Goal: Information Seeking & Learning: Learn about a topic

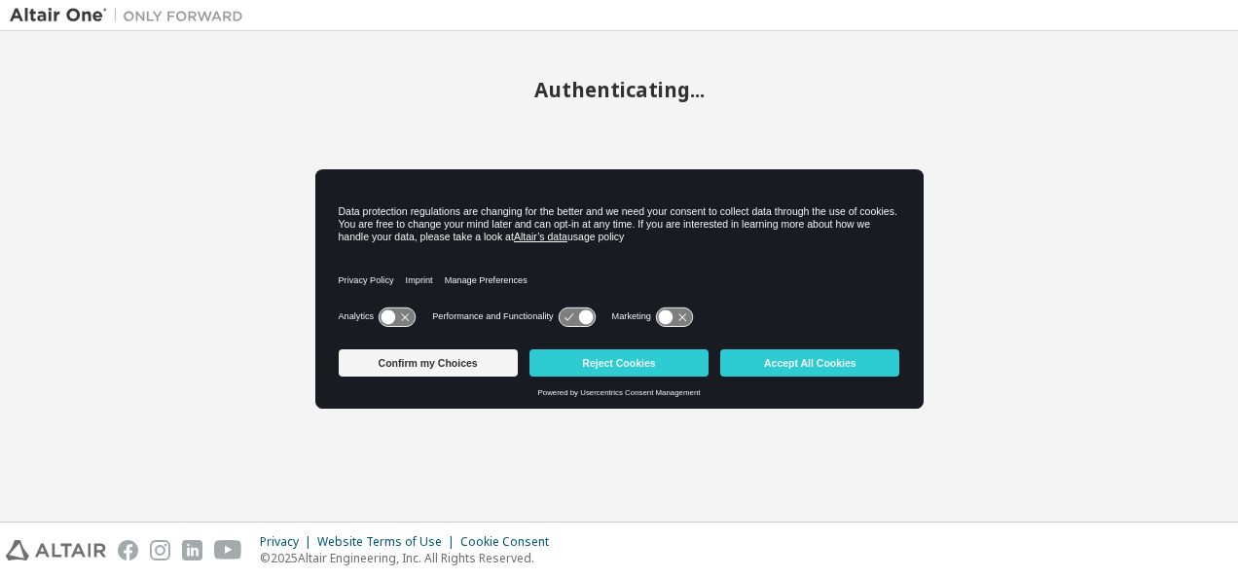
click at [493, 360] on button "Confirm my Choices" at bounding box center [428, 362] width 179 height 27
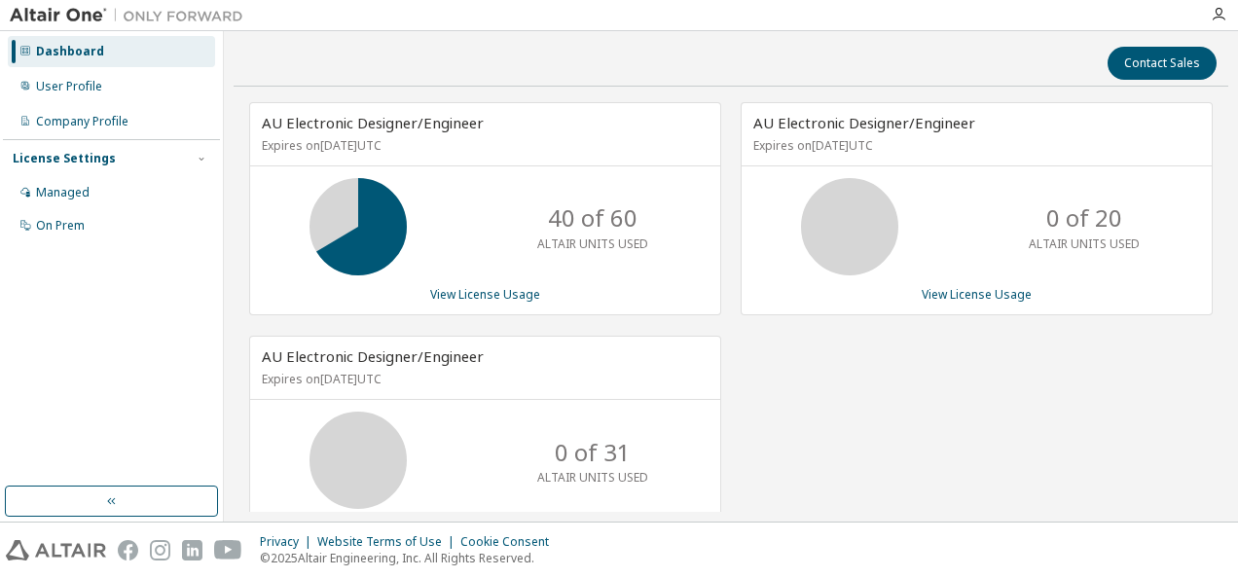
click at [103, 90] on div "User Profile" at bounding box center [111, 86] width 207 height 31
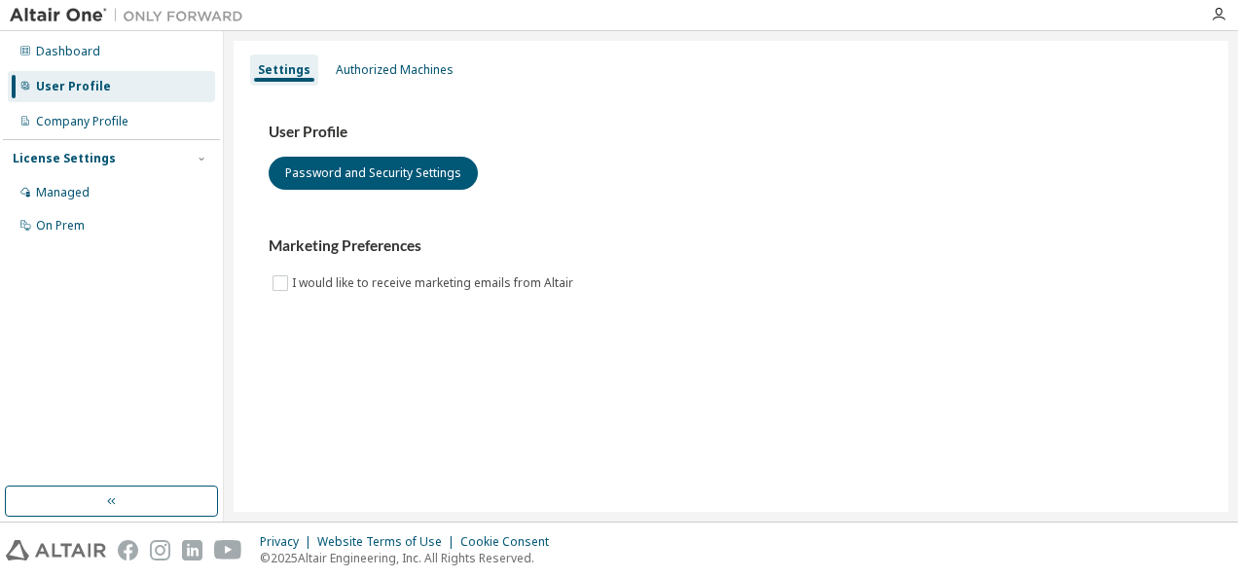
click at [105, 113] on div "Company Profile" at bounding box center [111, 121] width 207 height 31
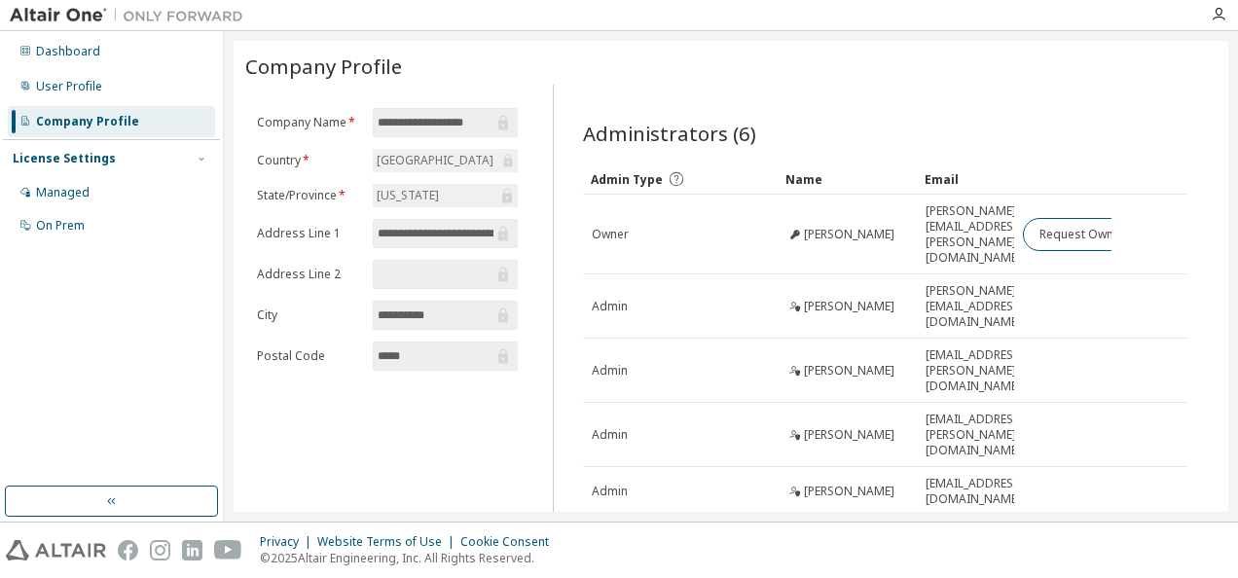
click at [95, 196] on div "Managed" at bounding box center [111, 192] width 207 height 31
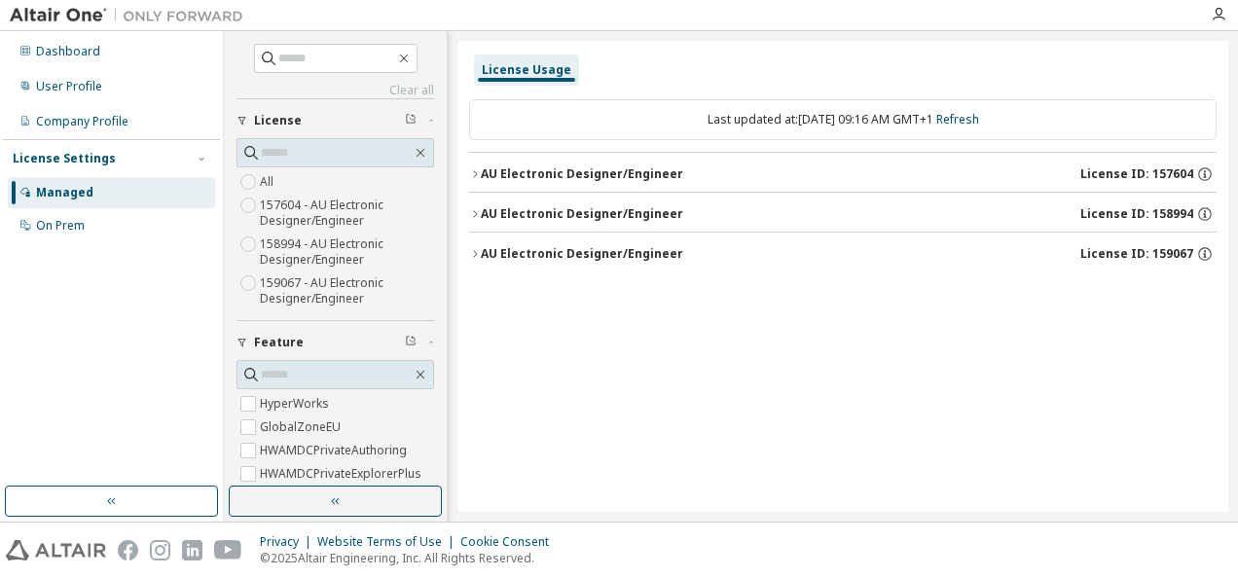
click at [475, 174] on icon "button" at bounding box center [475, 173] width 4 height 7
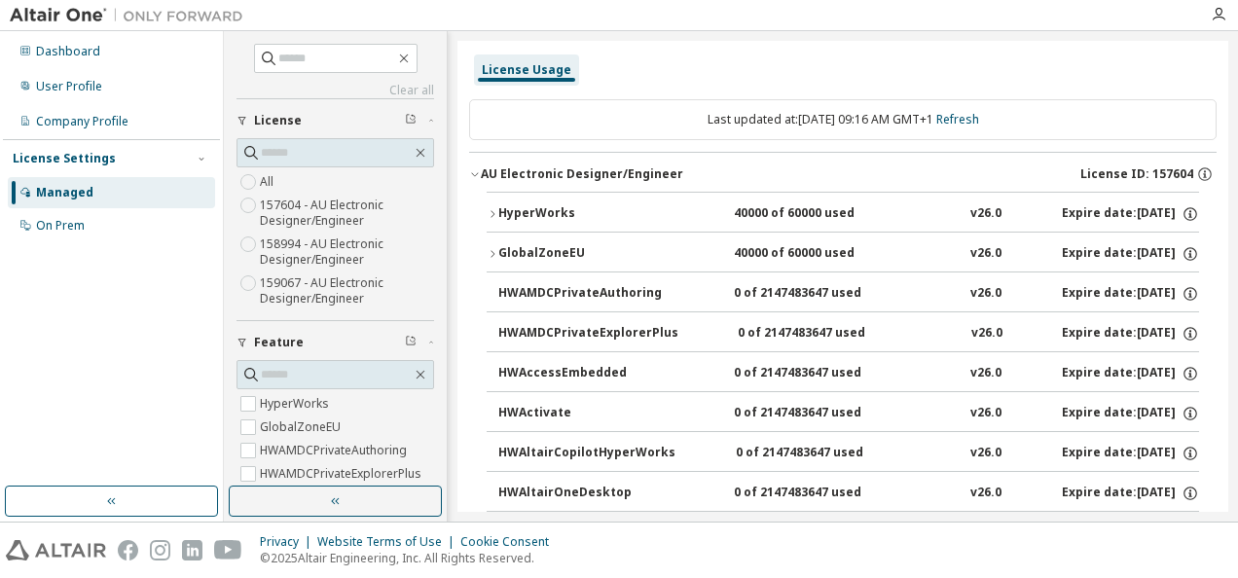
click at [475, 174] on icon "button" at bounding box center [474, 175] width 7 height 4
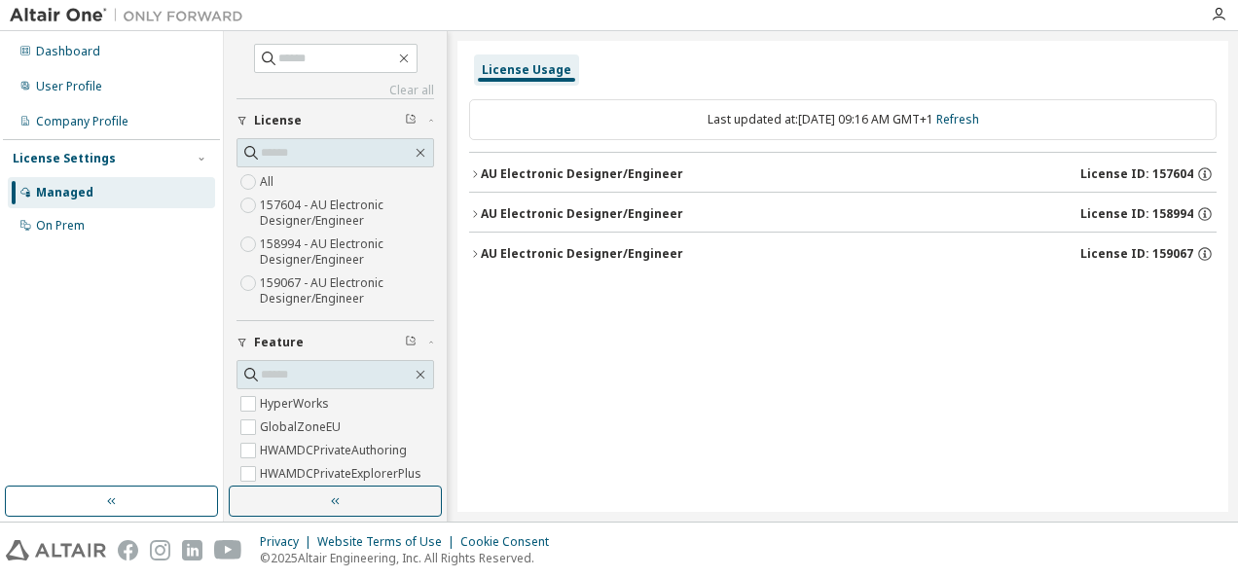
click at [474, 212] on icon "button" at bounding box center [475, 214] width 12 height 12
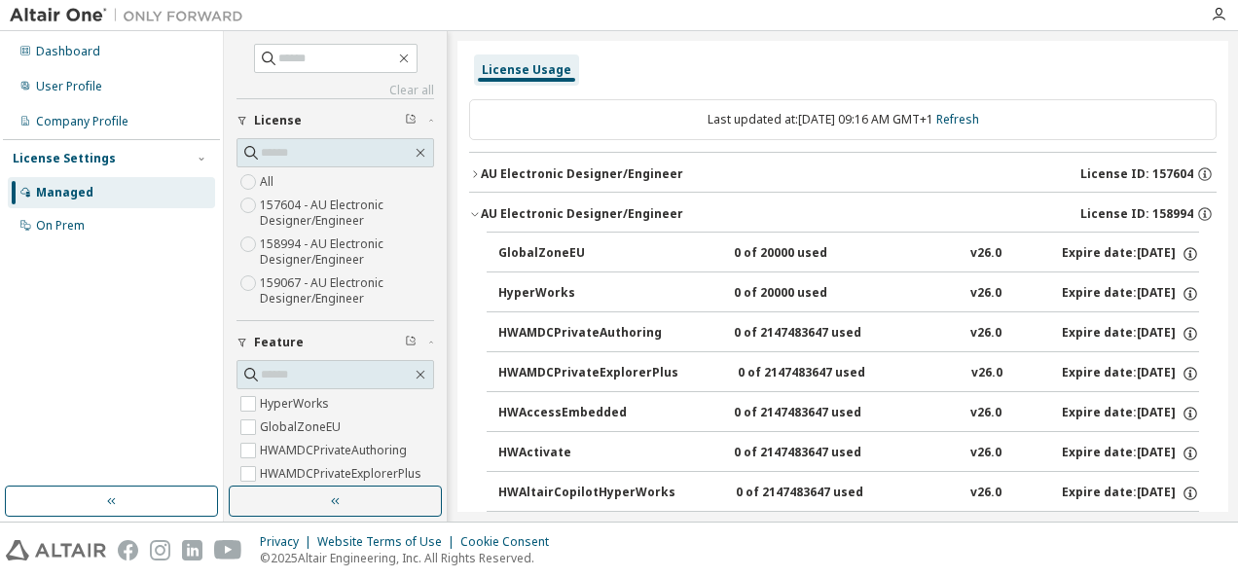
click at [474, 212] on icon "button" at bounding box center [475, 214] width 12 height 12
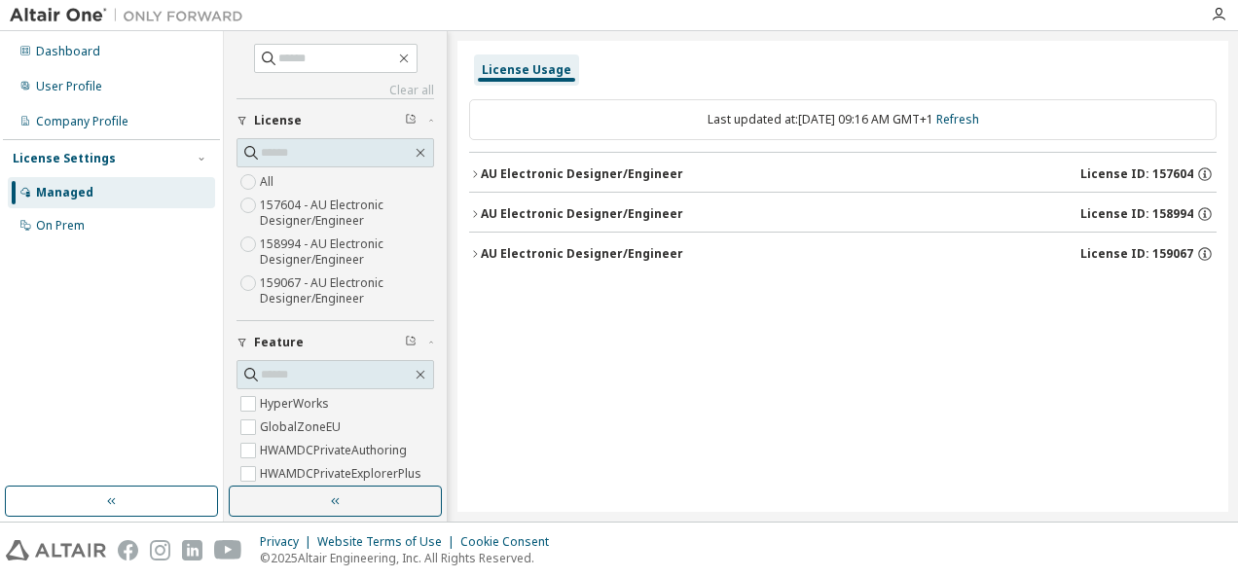
click at [474, 249] on icon "button" at bounding box center [475, 254] width 12 height 12
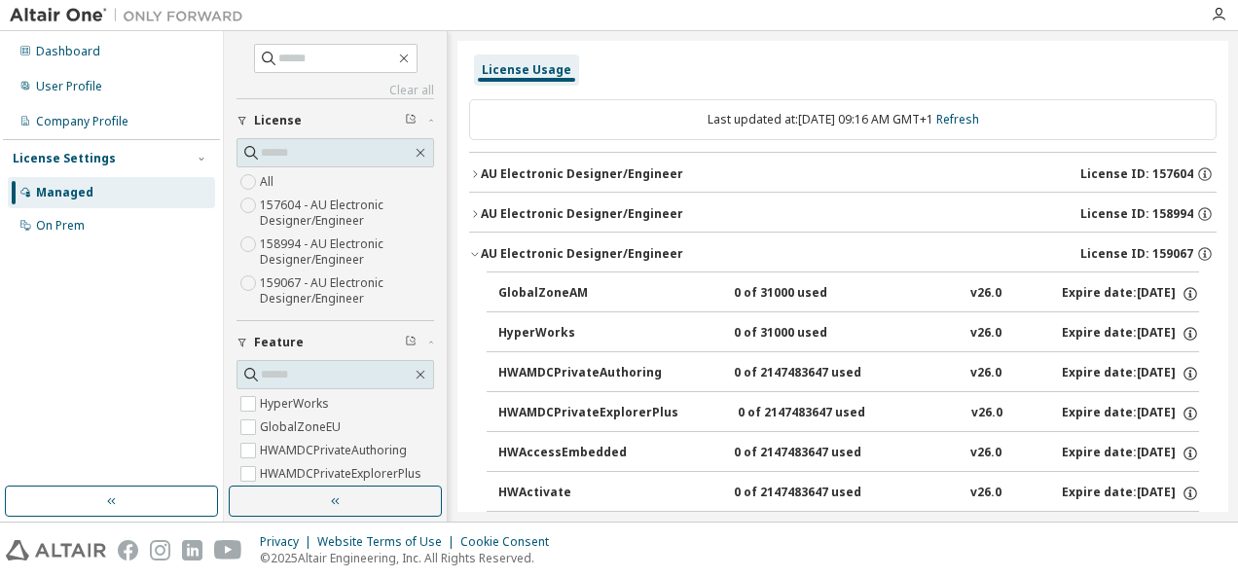
click at [474, 249] on icon "button" at bounding box center [475, 254] width 12 height 12
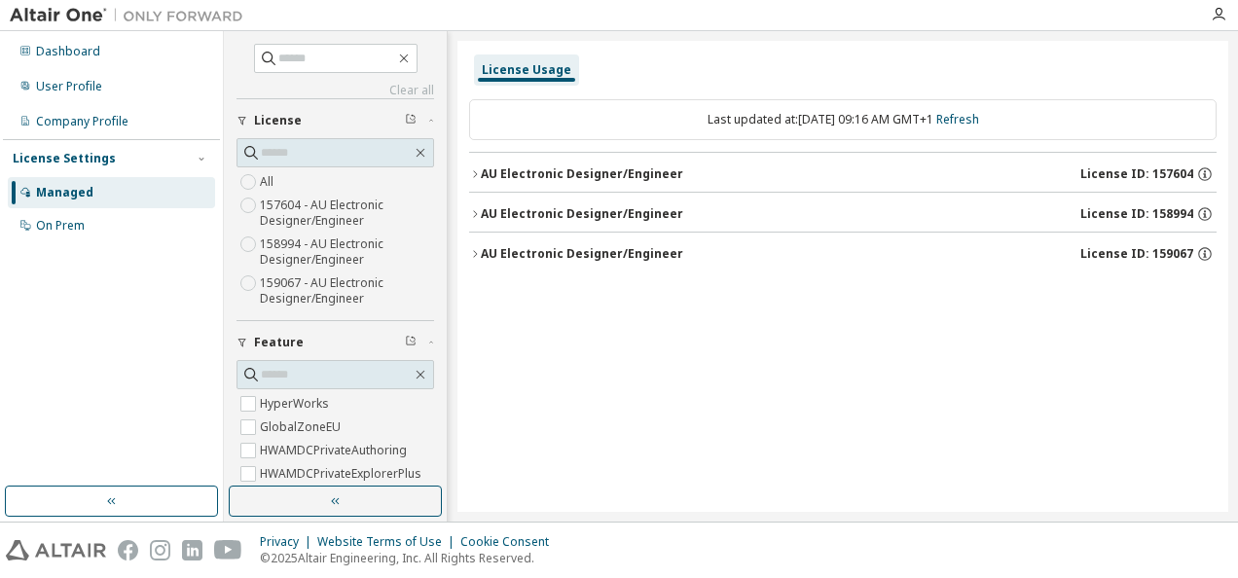
click at [97, 232] on div "On Prem" at bounding box center [111, 225] width 207 height 31
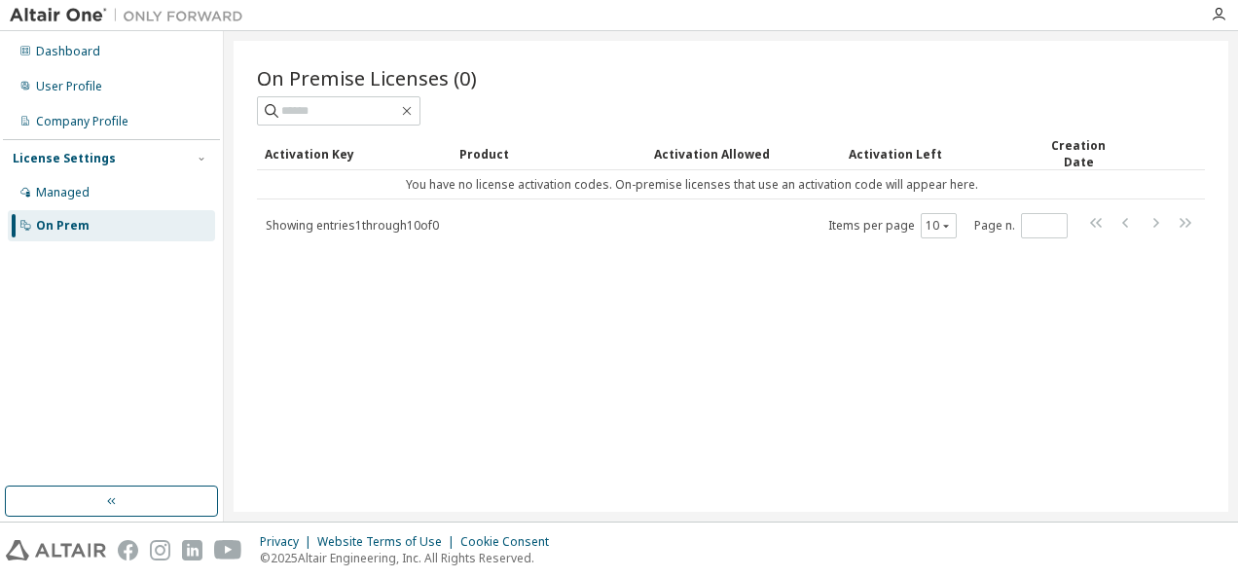
click at [123, 197] on div "Managed" at bounding box center [111, 192] width 207 height 31
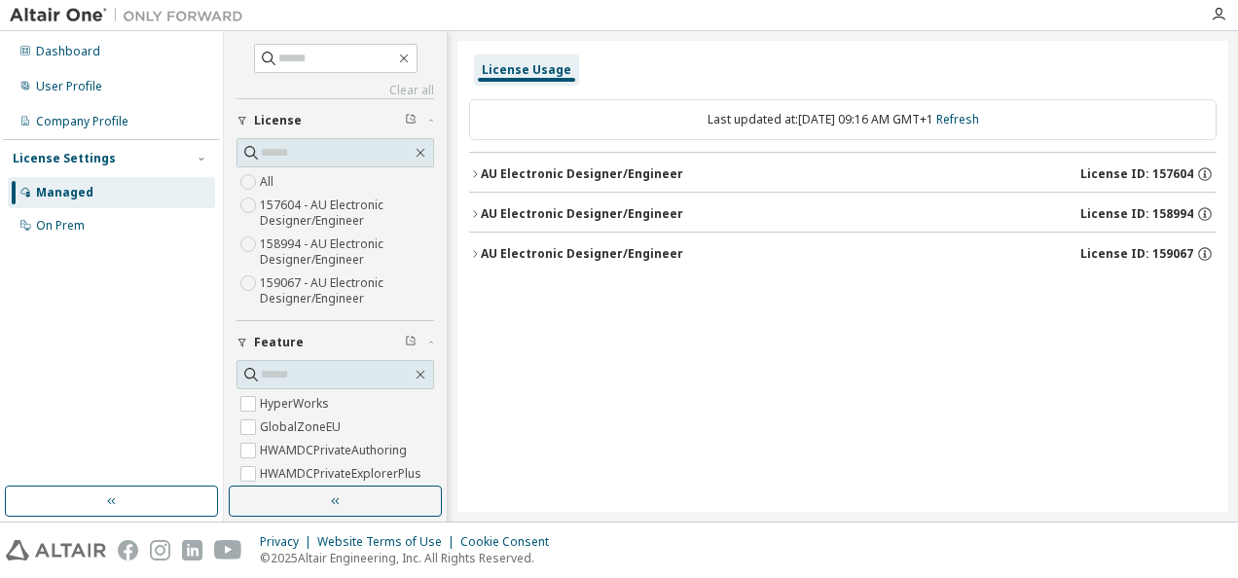
click at [128, 90] on div "User Profile" at bounding box center [111, 86] width 207 height 31
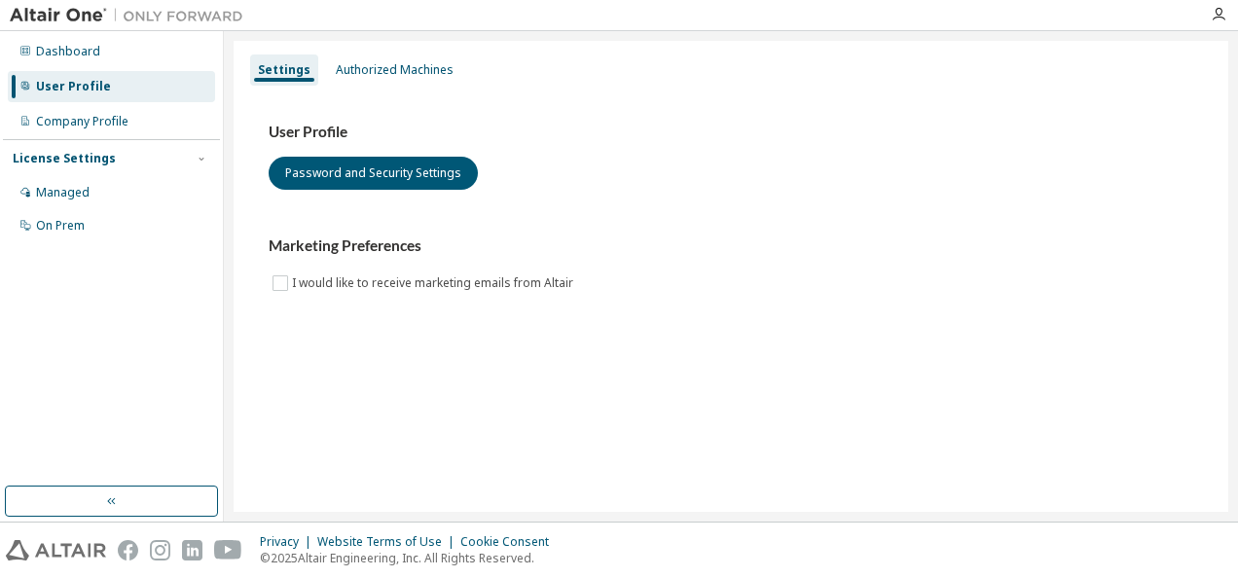
click at [143, 55] on div "Dashboard" at bounding box center [111, 51] width 207 height 31
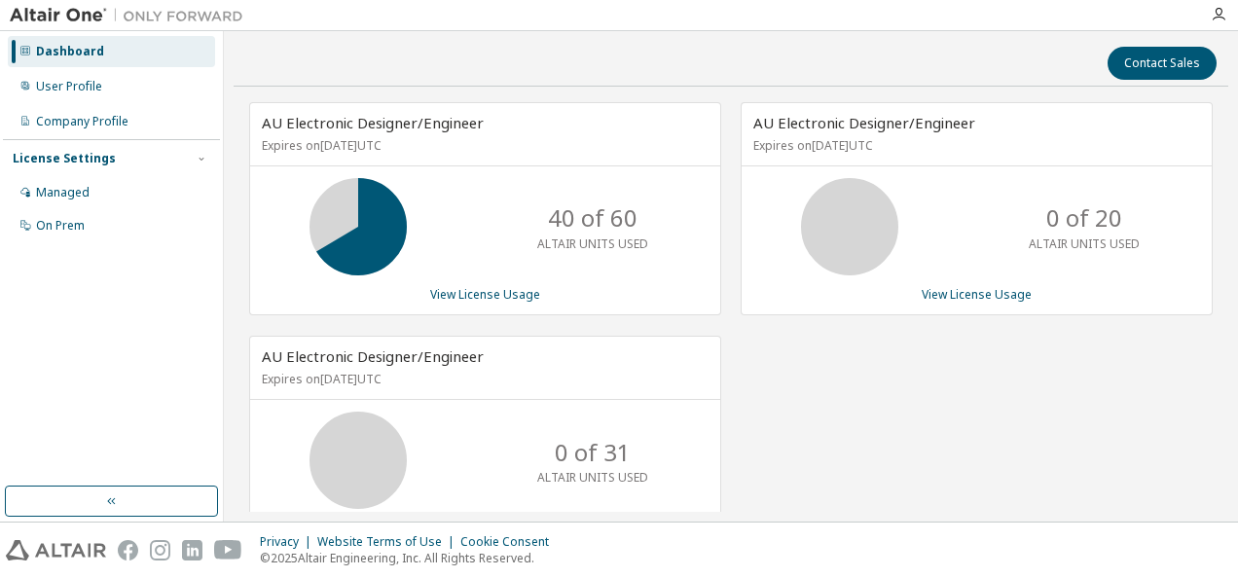
click at [512, 287] on link "View License Usage" at bounding box center [485, 294] width 110 height 17
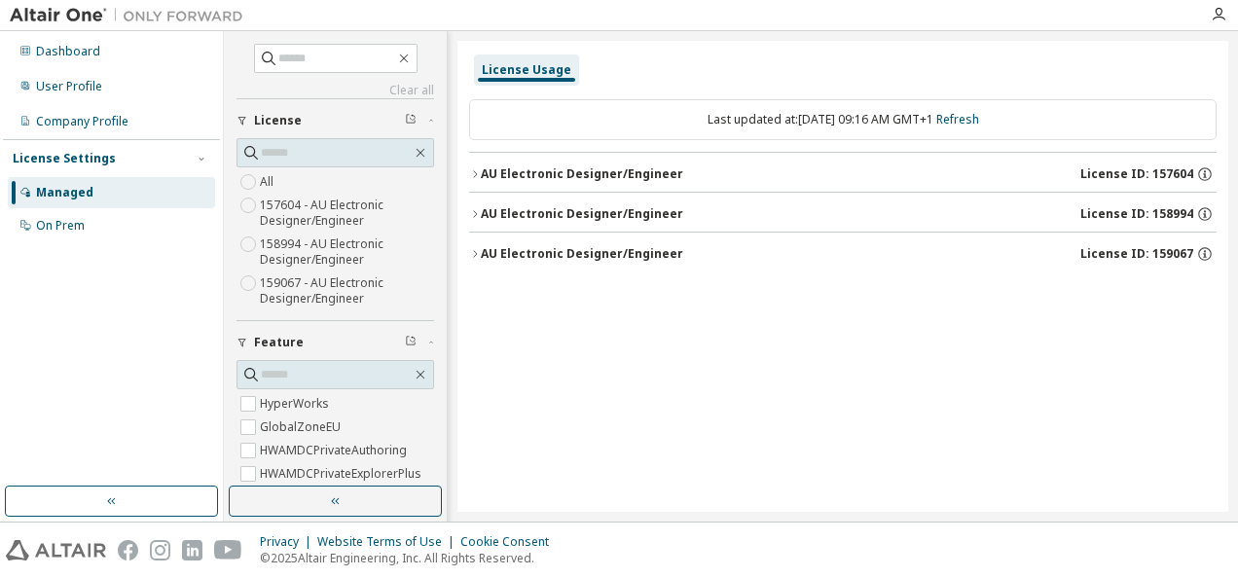
click at [480, 172] on button "AU Electronic Designer/Engineer License ID: 157604" at bounding box center [843, 174] width 748 height 43
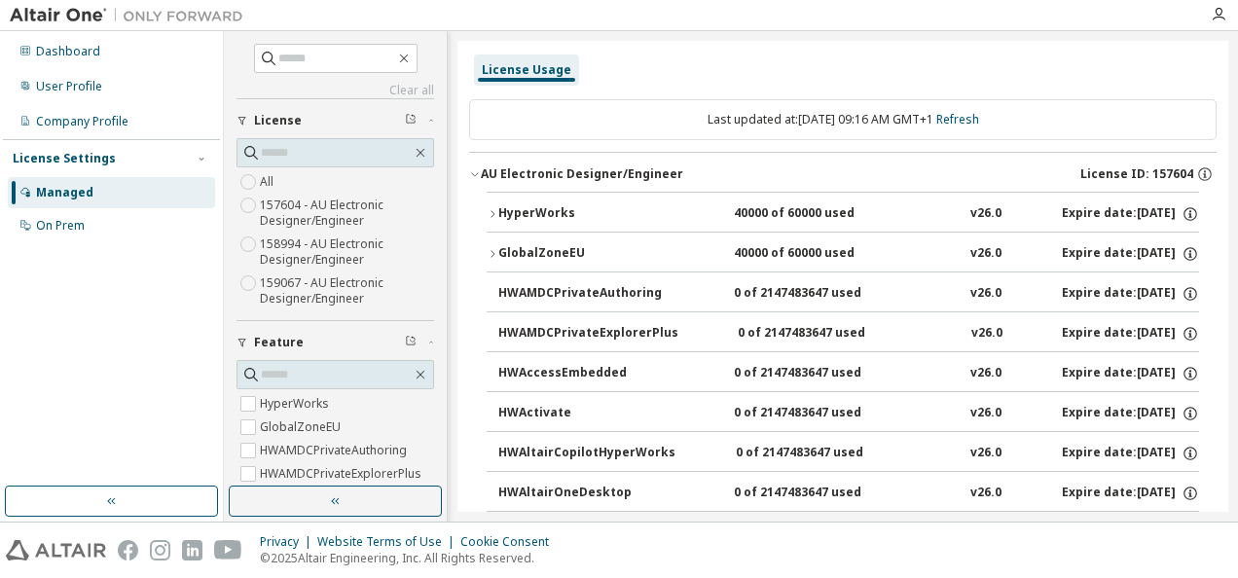
click at [480, 172] on icon "button" at bounding box center [475, 174] width 12 height 12
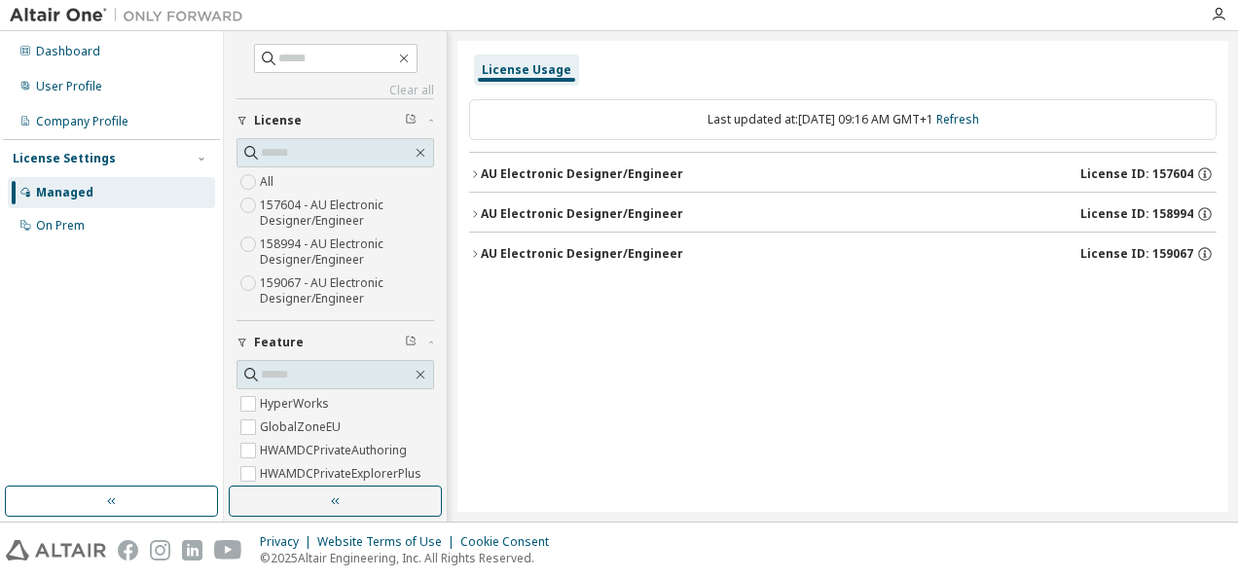
click at [487, 213] on div "AU Electronic Designer/Engineer" at bounding box center [582, 214] width 202 height 16
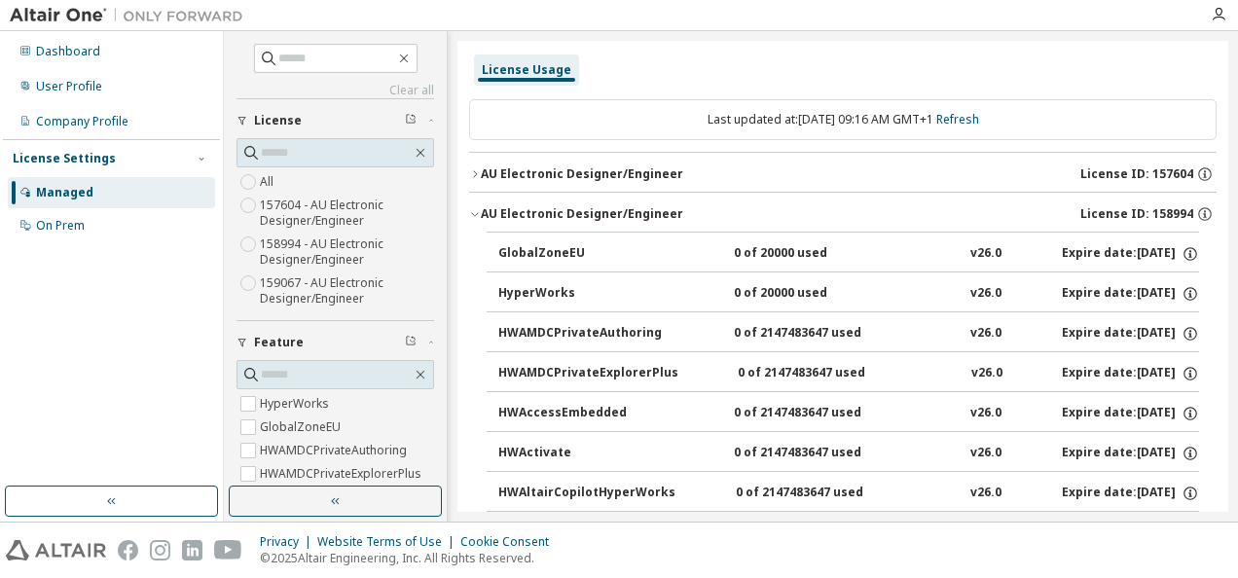
click at [480, 214] on icon "button" at bounding box center [475, 214] width 12 height 12
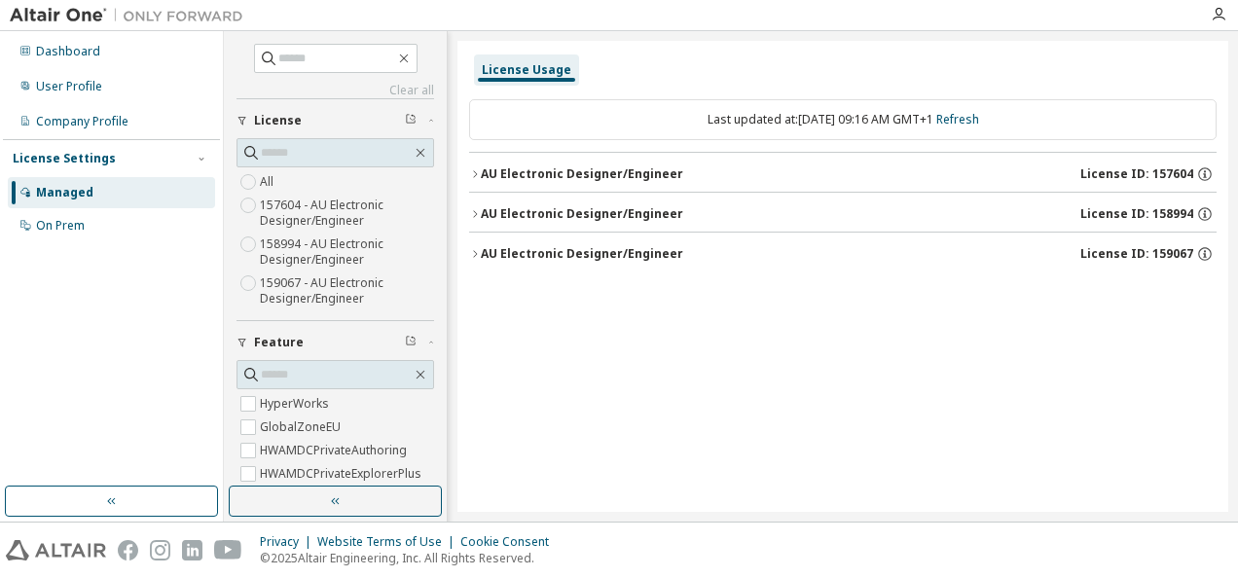
click at [481, 246] on div "AU Electronic Designer/Engineer" at bounding box center [582, 254] width 202 height 16
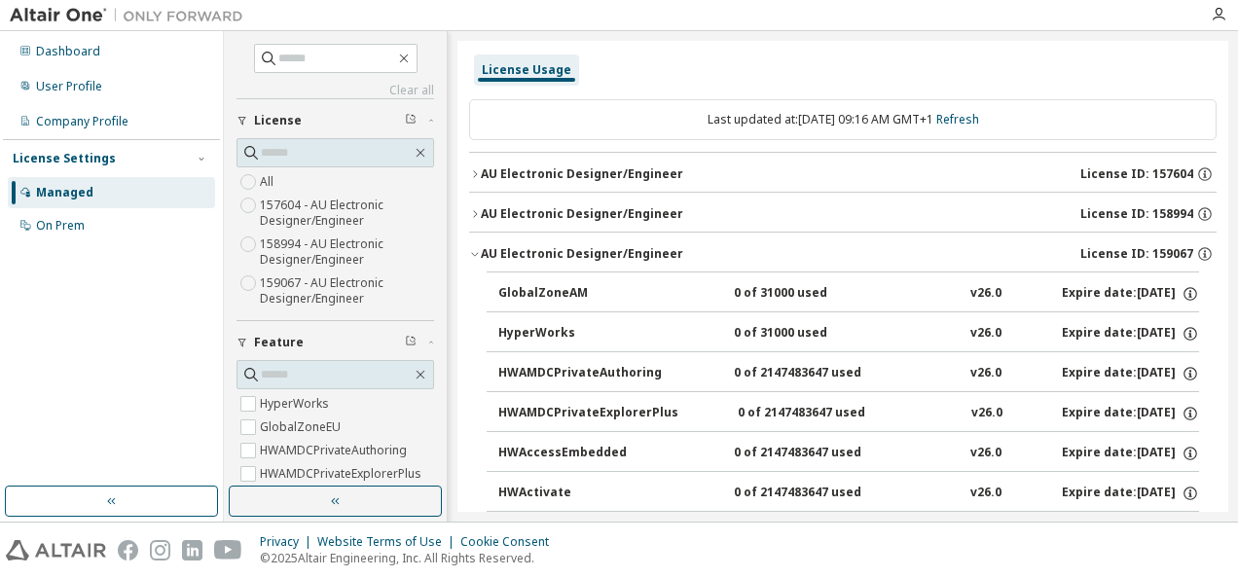
click at [481, 246] on div "AU Electronic Designer/Engineer" at bounding box center [582, 254] width 202 height 16
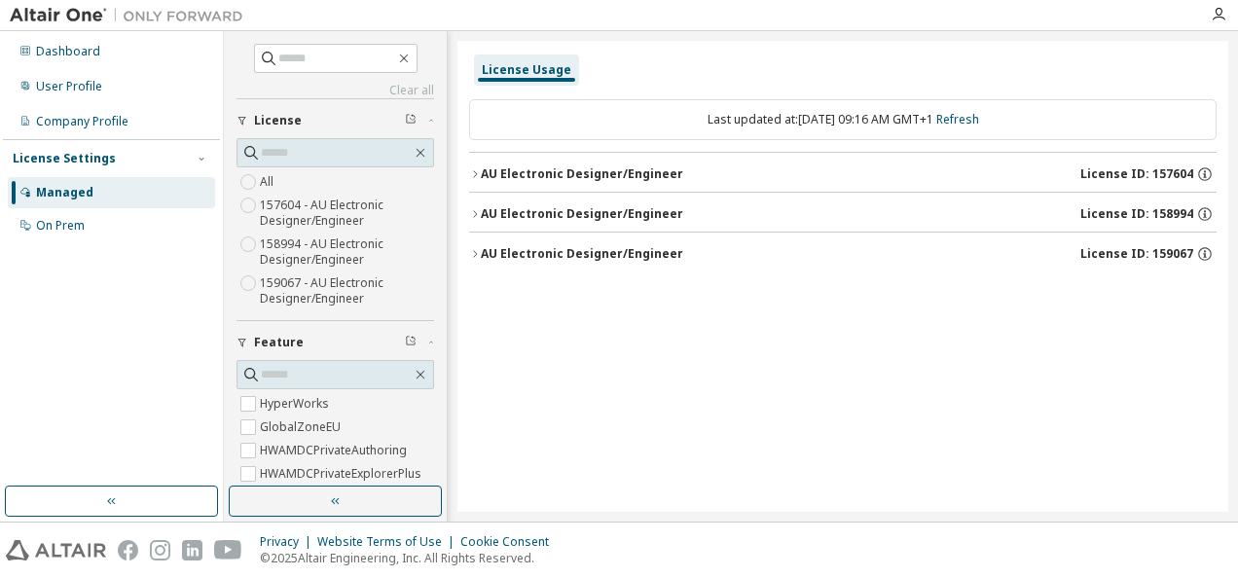
click at [72, 63] on div "Dashboard" at bounding box center [111, 51] width 207 height 31
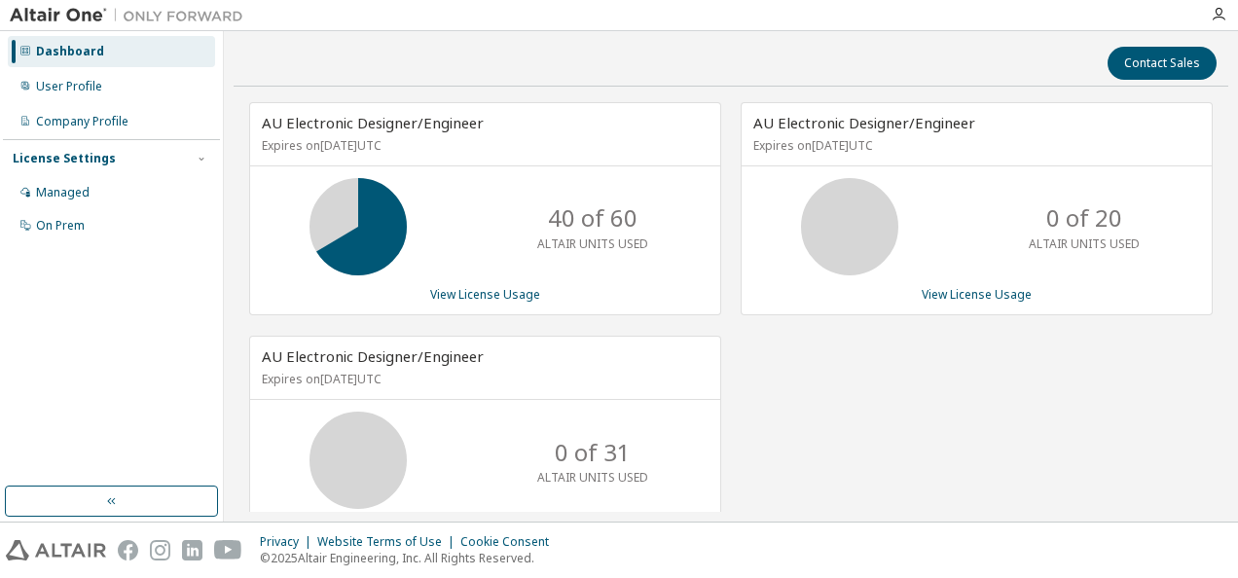
click at [82, 79] on div "User Profile" at bounding box center [69, 87] width 66 height 16
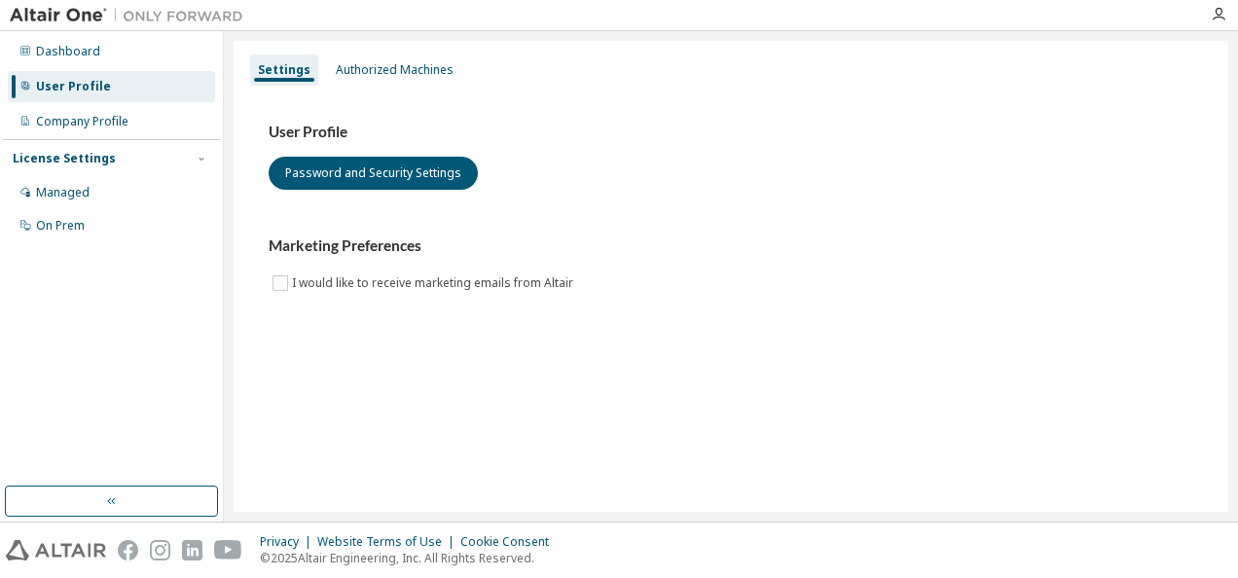
click at [84, 123] on div "Company Profile" at bounding box center [82, 122] width 92 height 16
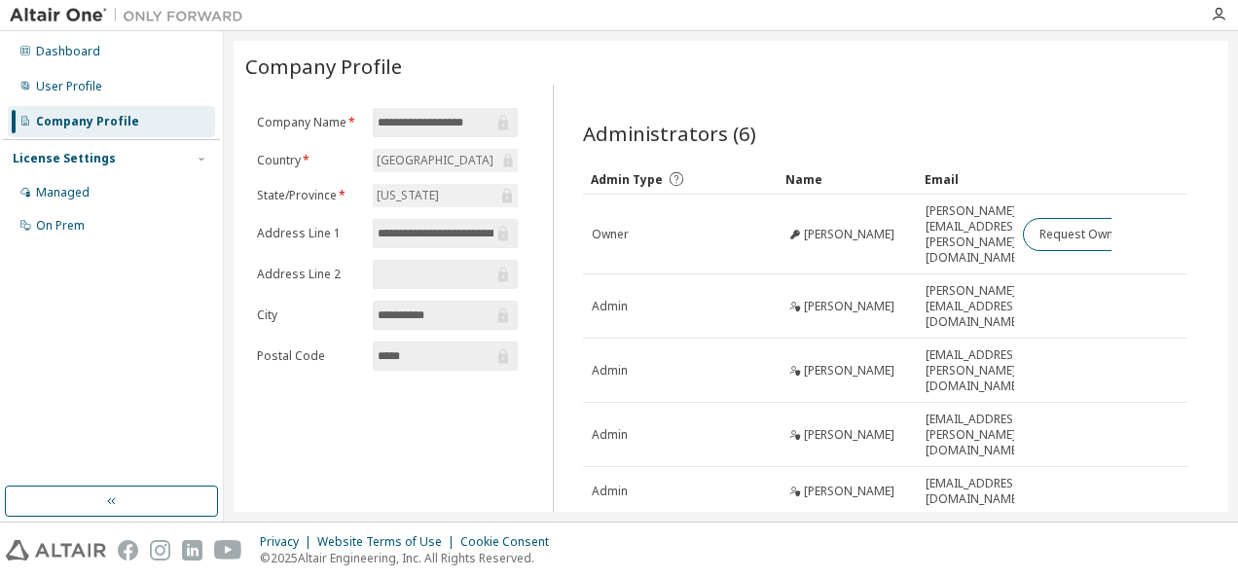
click at [637, 363] on div "Admin" at bounding box center [680, 371] width 177 height 16
click at [833, 363] on span "Nithya Thulaseedharan" at bounding box center [849, 371] width 91 height 16
click at [929, 339] on td "nithya.thulaseedharan@analog.com" at bounding box center [965, 371] width 97 height 64
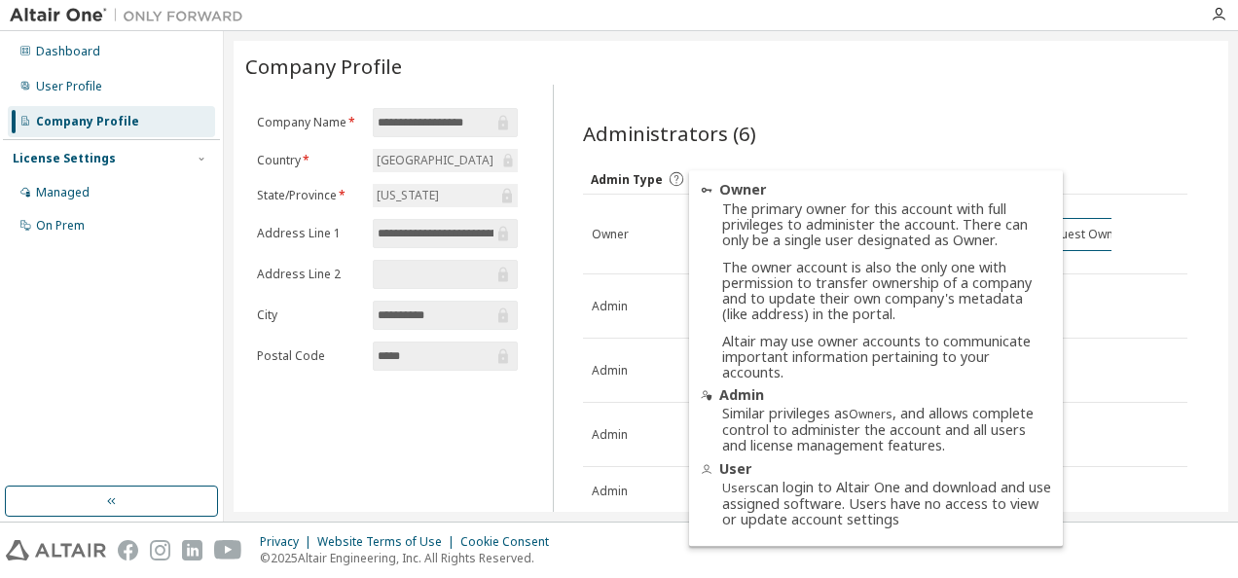
click at [676, 181] on icon at bounding box center [677, 179] width 18 height 18
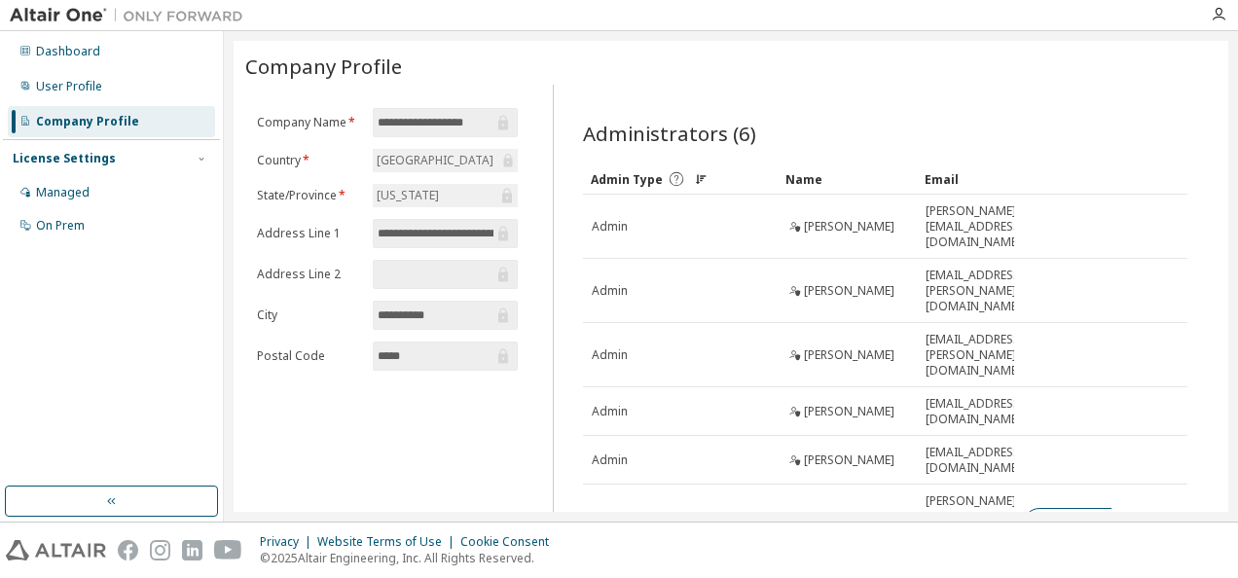
click at [676, 179] on icon at bounding box center [677, 179] width 18 height 18
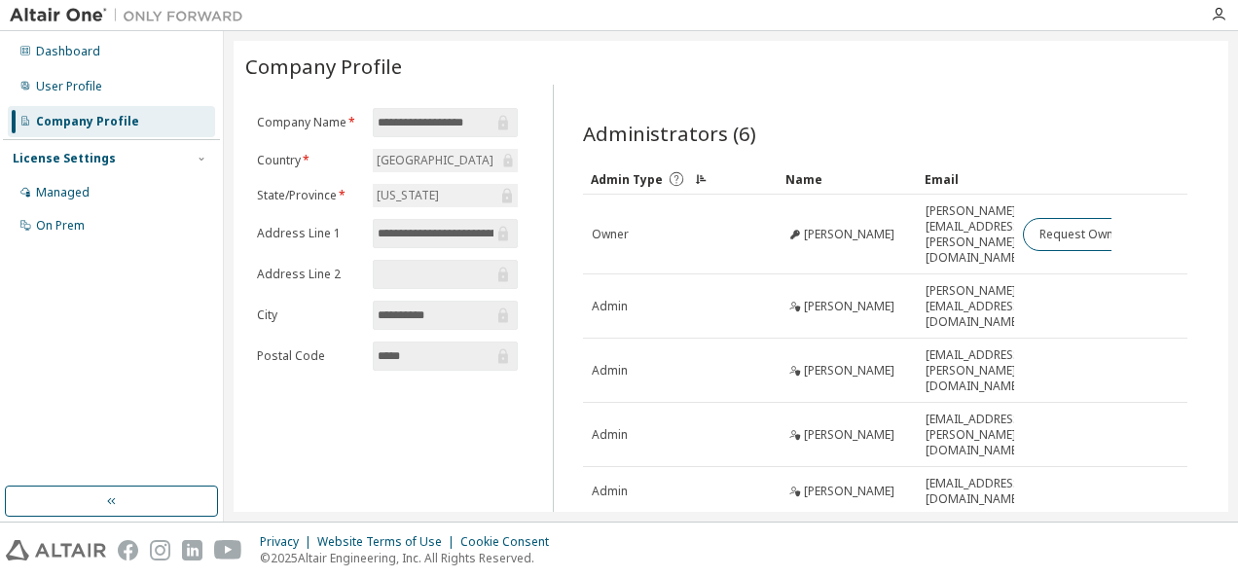
click at [113, 92] on div "User Profile" at bounding box center [111, 86] width 207 height 31
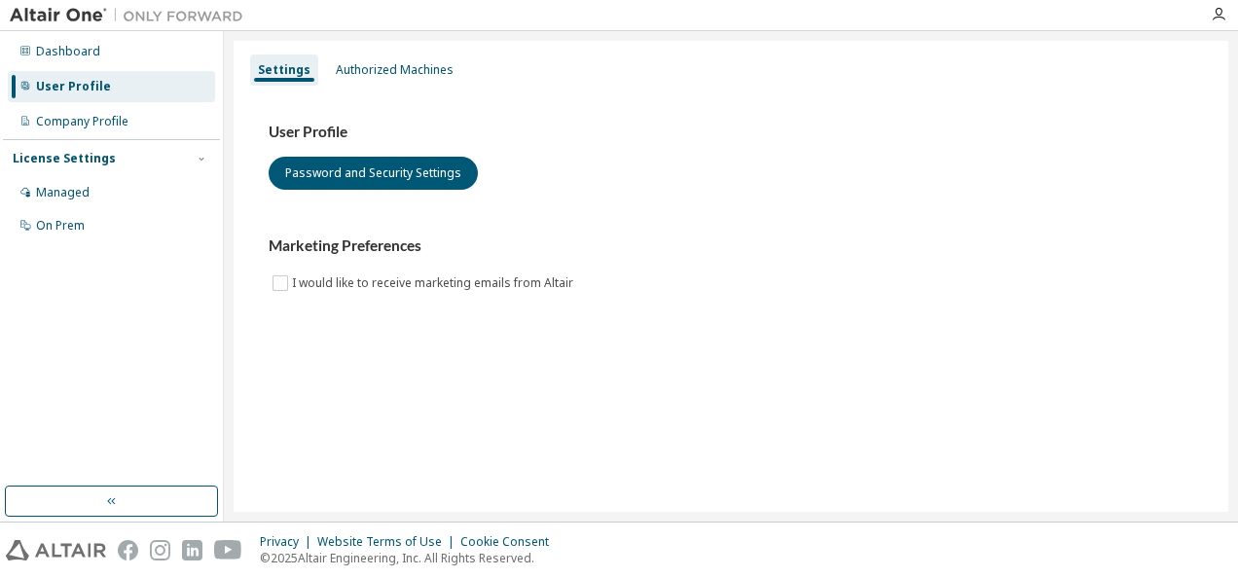
click at [101, 115] on div "Company Profile" at bounding box center [82, 122] width 92 height 16
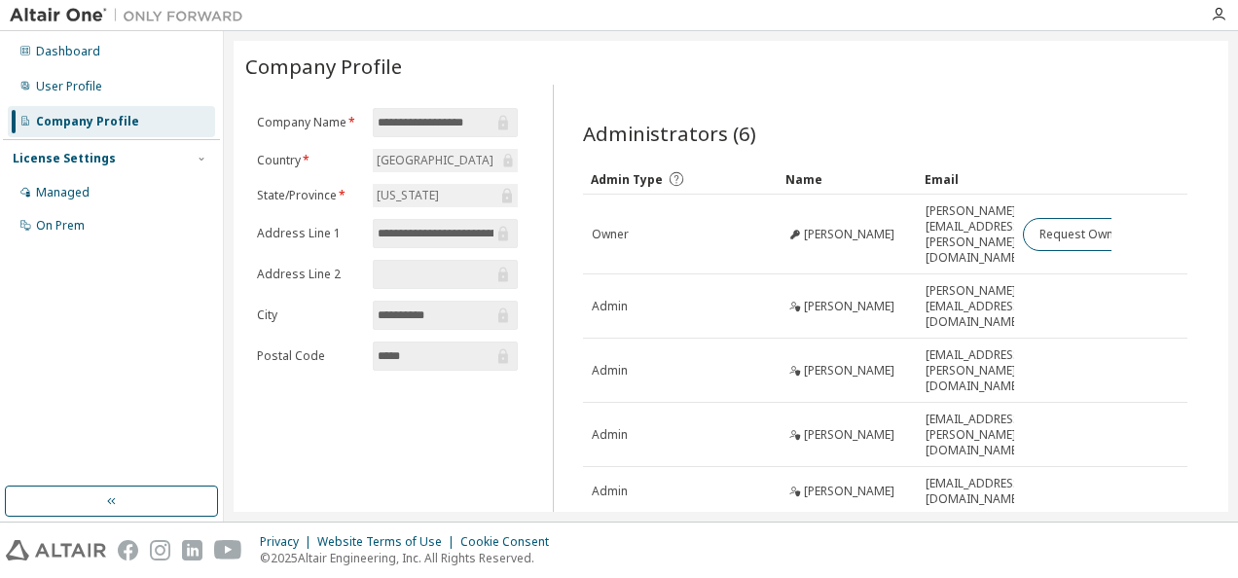
click at [81, 189] on div "Managed" at bounding box center [63, 193] width 54 height 16
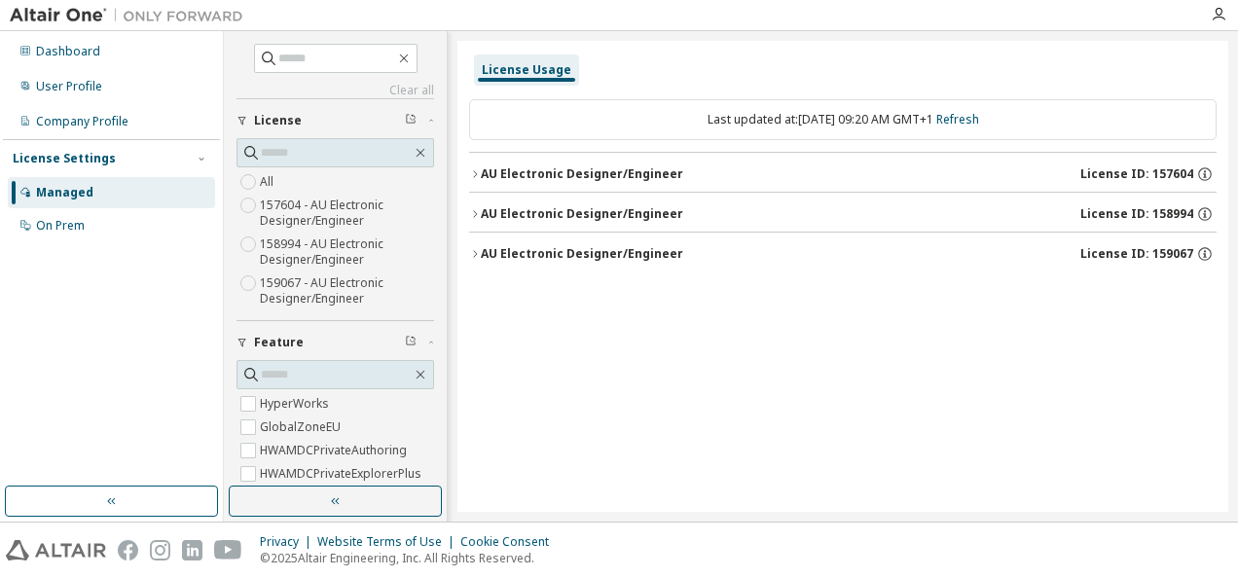
click at [475, 168] on icon "button" at bounding box center [475, 174] width 12 height 12
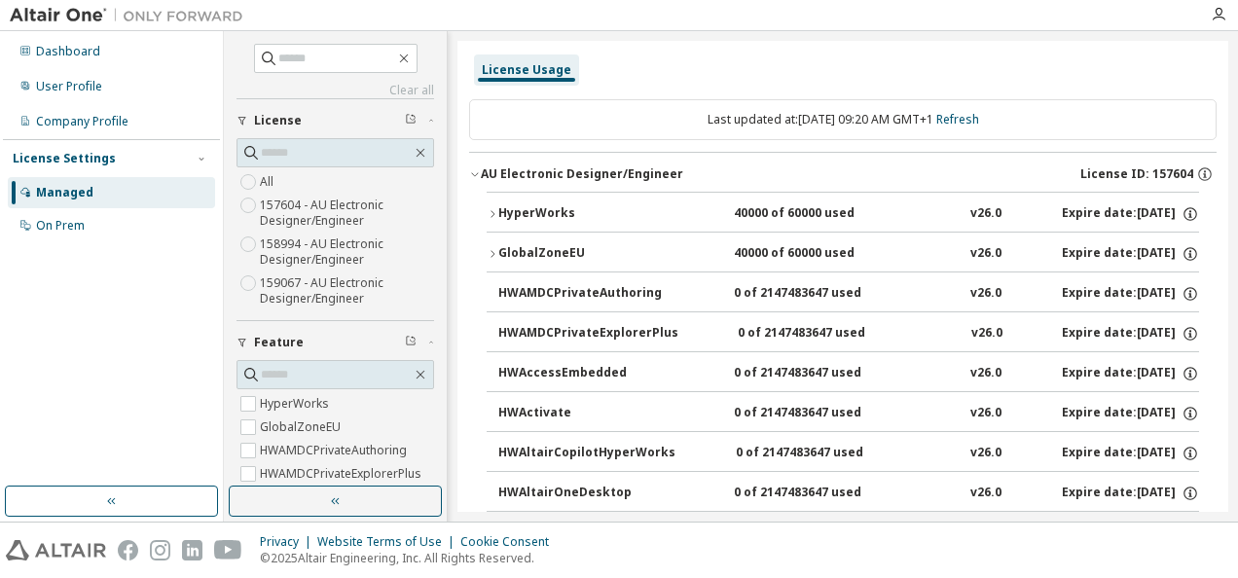
click at [475, 168] on icon "button" at bounding box center [475, 174] width 12 height 12
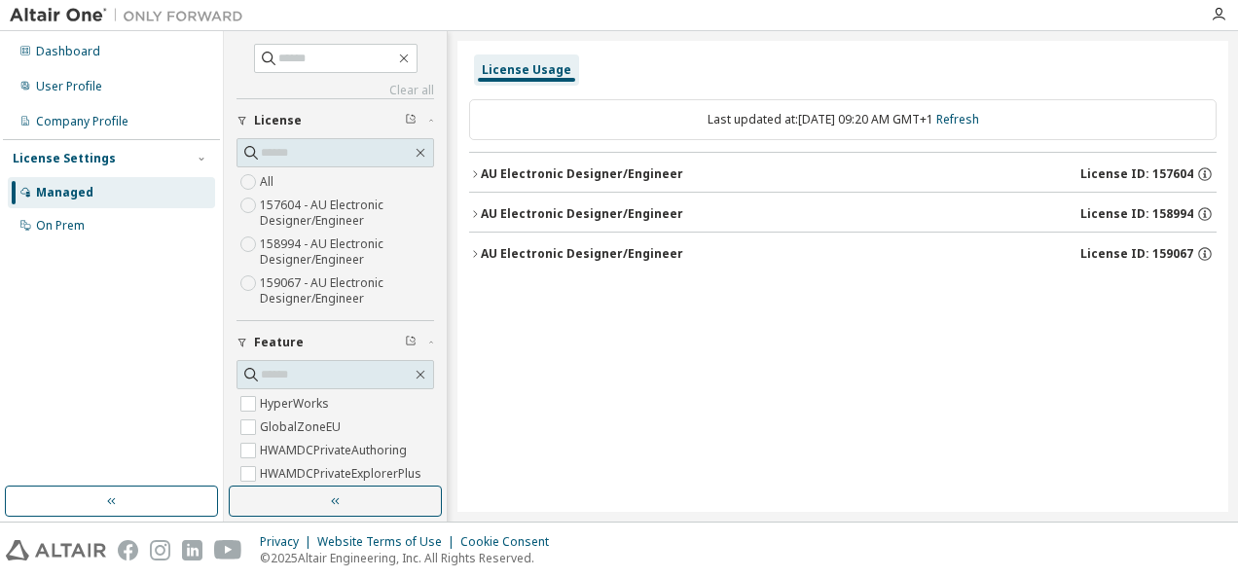
click at [82, 91] on div "User Profile" at bounding box center [69, 87] width 66 height 16
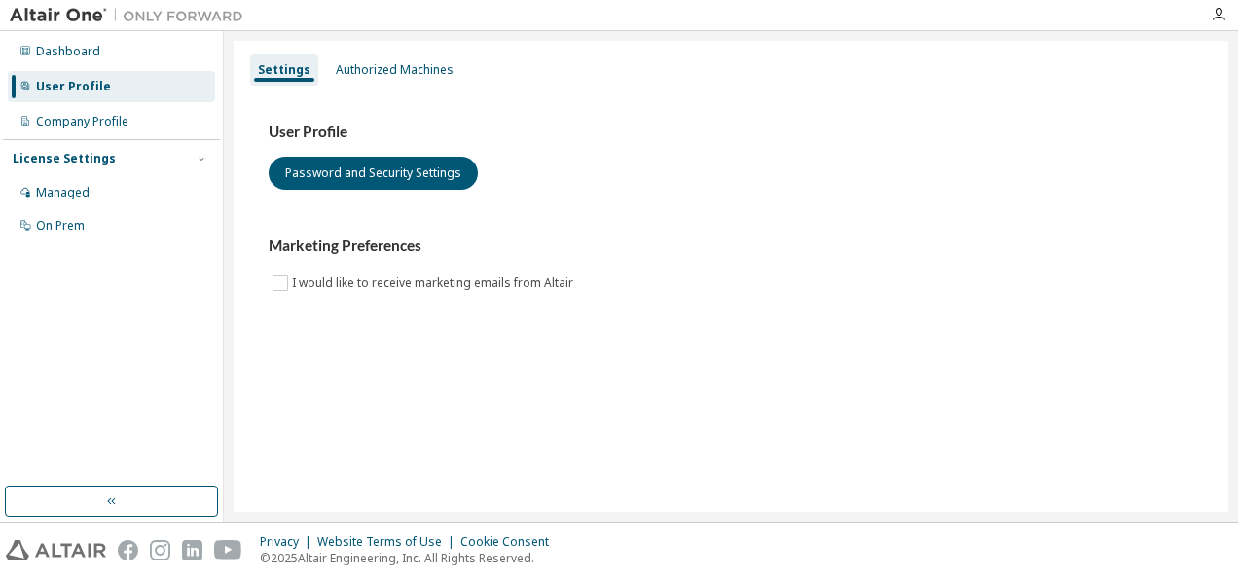
click at [84, 62] on div "Dashboard" at bounding box center [111, 51] width 207 height 31
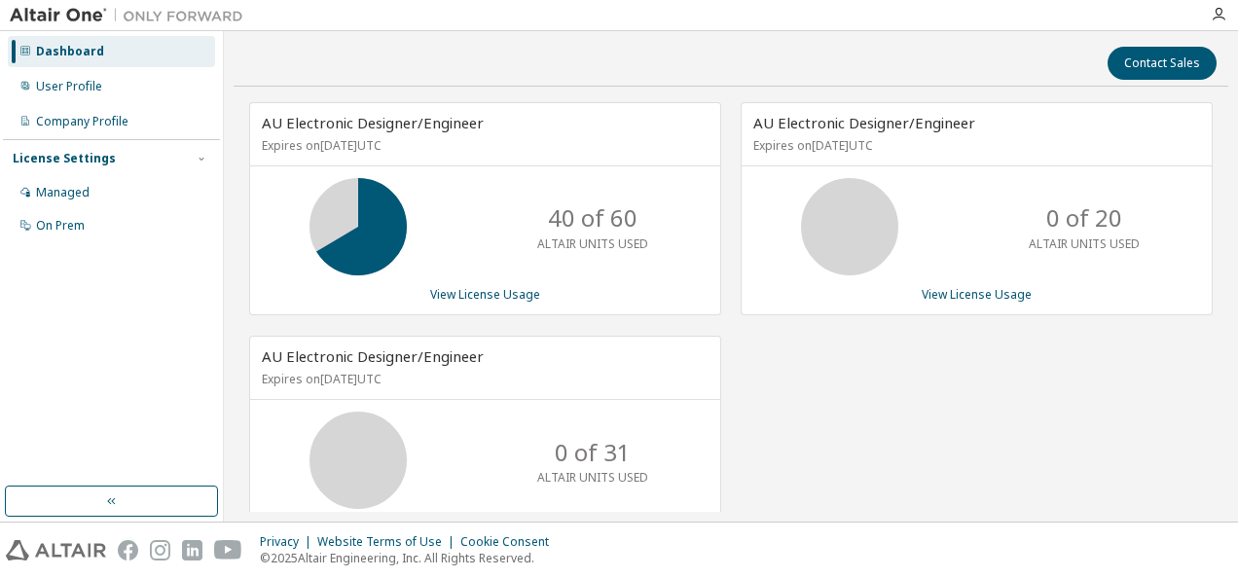
click at [71, 195] on div "Managed" at bounding box center [63, 193] width 54 height 16
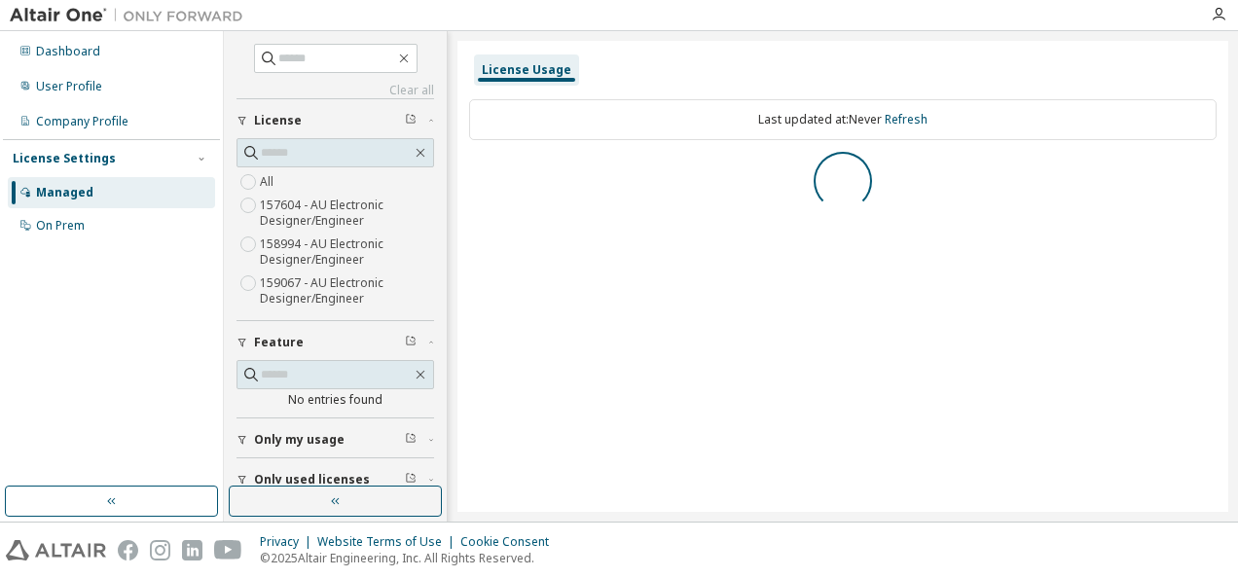
click at [103, 127] on div "Company Profile" at bounding box center [82, 122] width 92 height 16
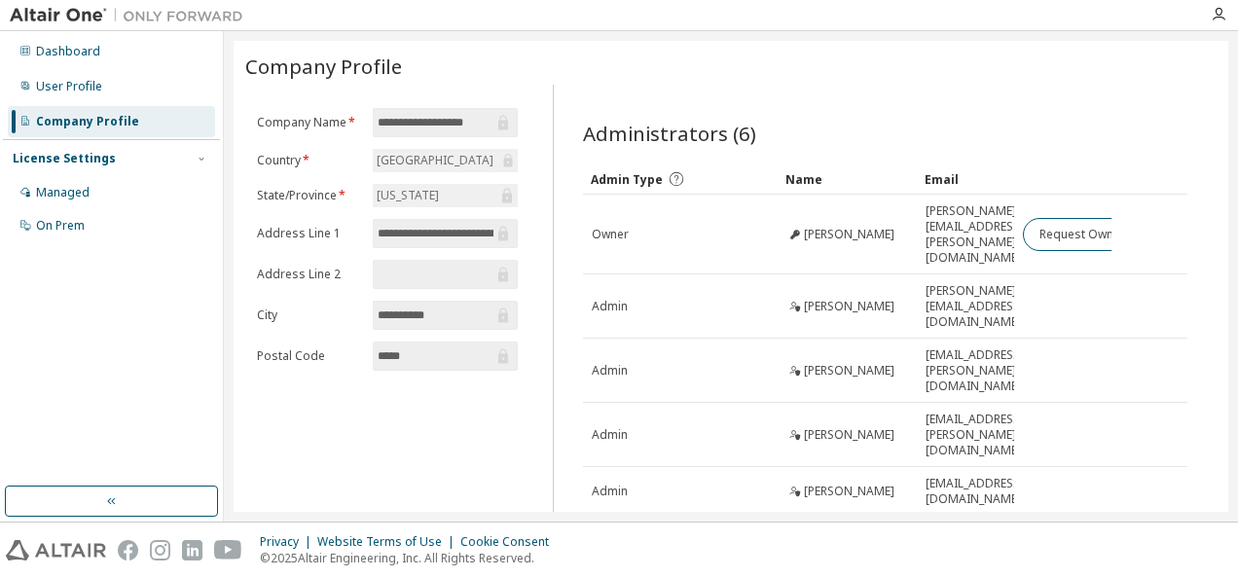
click at [821, 363] on span "Nithya Thulaseedharan" at bounding box center [849, 371] width 91 height 16
click at [623, 363] on span "Admin" at bounding box center [610, 371] width 36 height 16
click at [103, 95] on div "User Profile" at bounding box center [111, 86] width 207 height 31
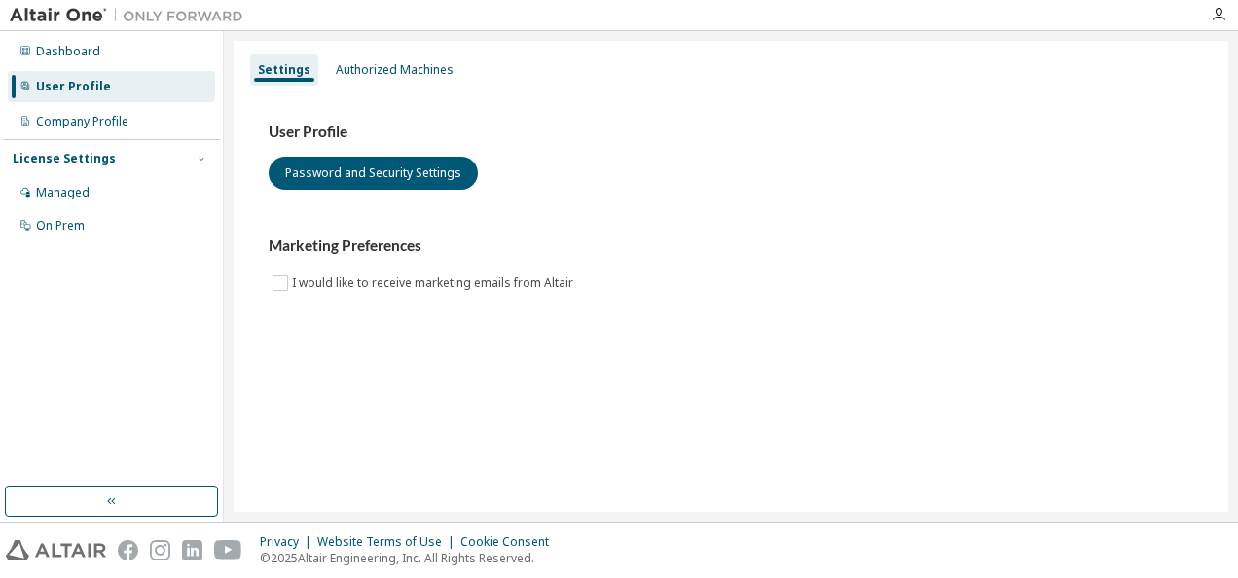
click at [337, 65] on div "Authorized Machines" at bounding box center [395, 70] width 118 height 16
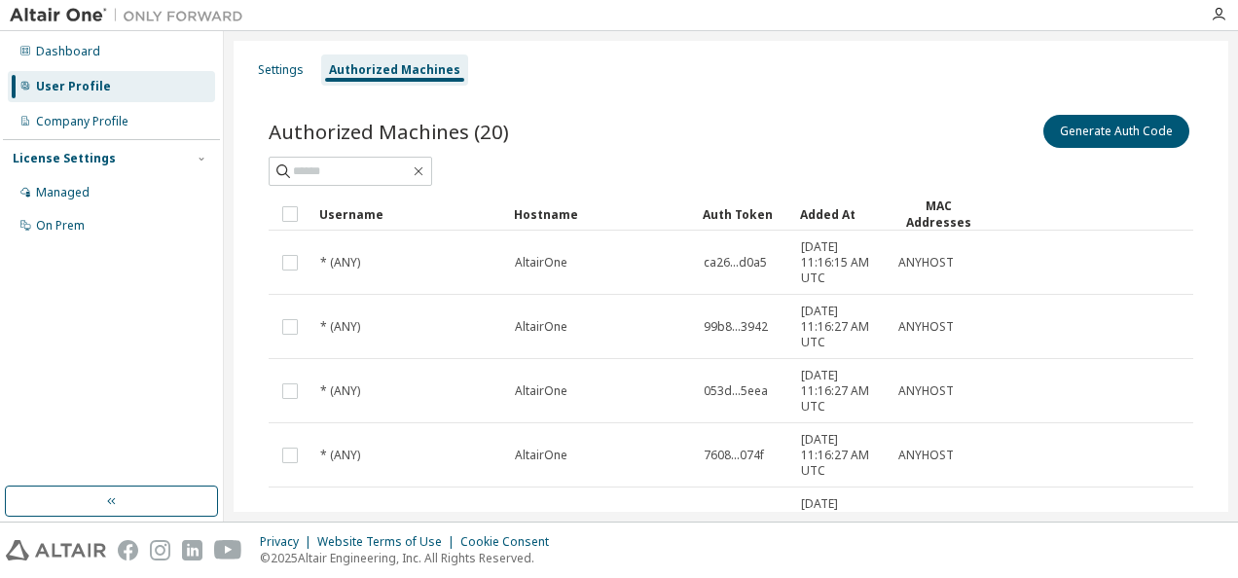
click at [125, 58] on div "Dashboard" at bounding box center [111, 51] width 207 height 31
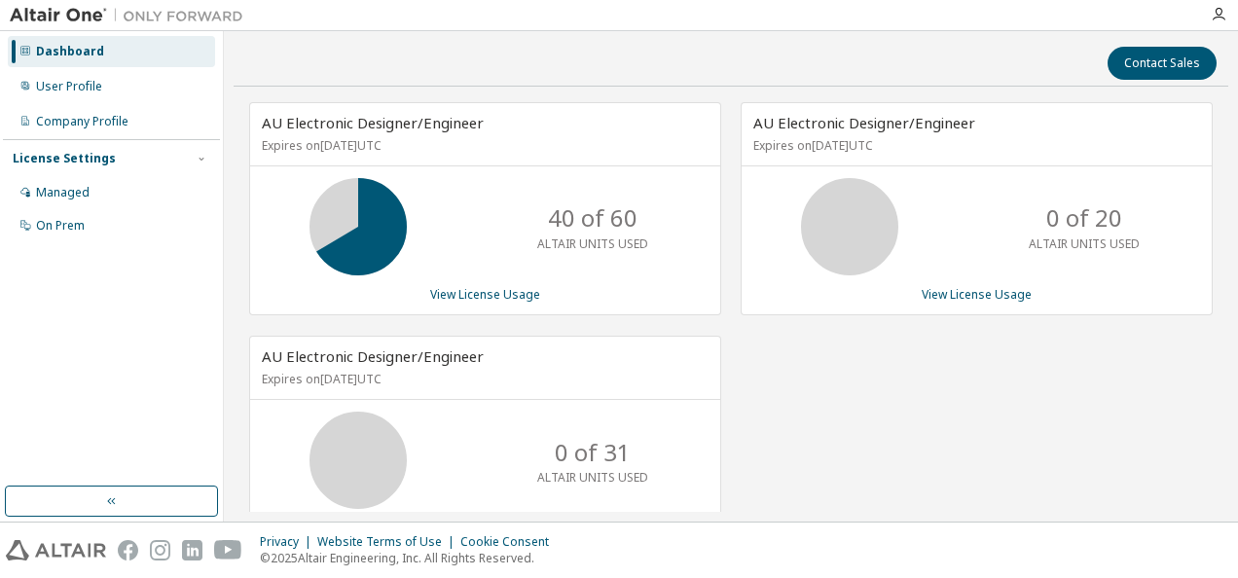
click at [91, 197] on div "Managed" at bounding box center [111, 192] width 207 height 31
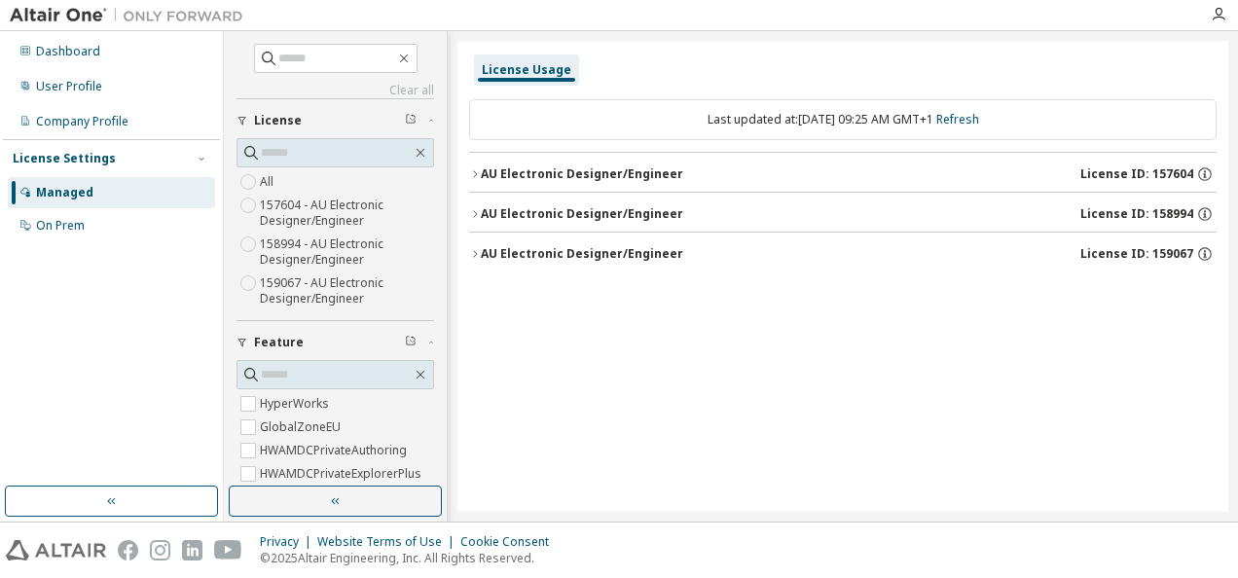
drag, startPoint x: 1192, startPoint y: 251, endPoint x: 1135, endPoint y: 209, distance: 71.1
click at [1135, 209] on div "AU Electronic Designer/Engineer License ID: 157604 AU Electronic Designer/Engin…" at bounding box center [843, 212] width 748 height 120
click at [473, 173] on icon "button" at bounding box center [475, 174] width 12 height 12
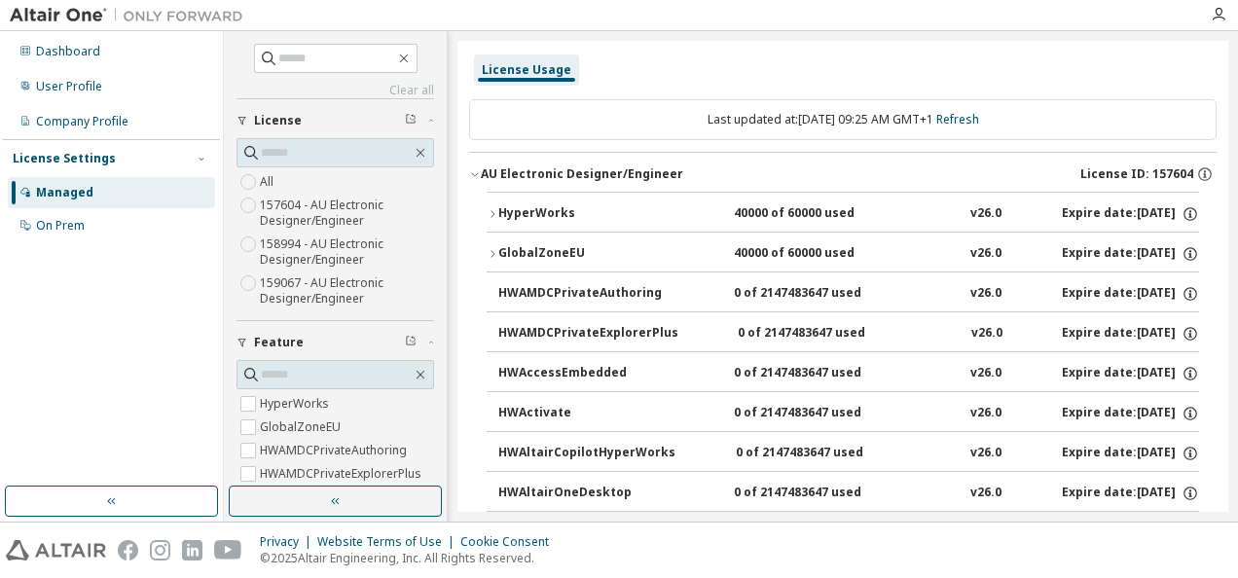
click at [473, 173] on icon "button" at bounding box center [475, 174] width 12 height 12
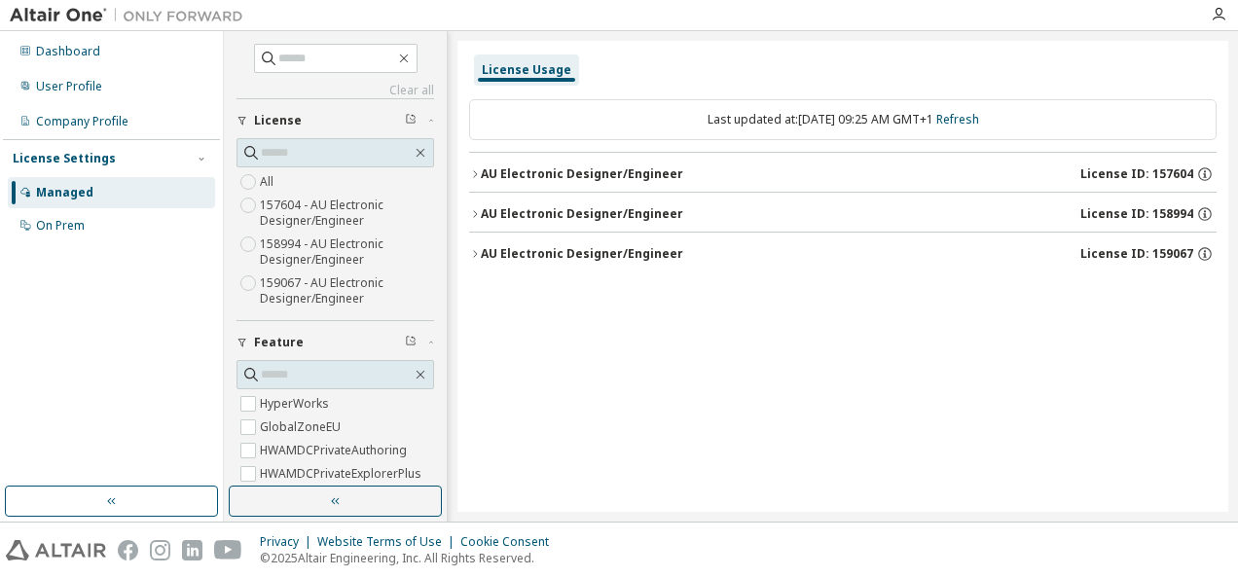
click at [110, 56] on div "Dashboard" at bounding box center [111, 51] width 207 height 31
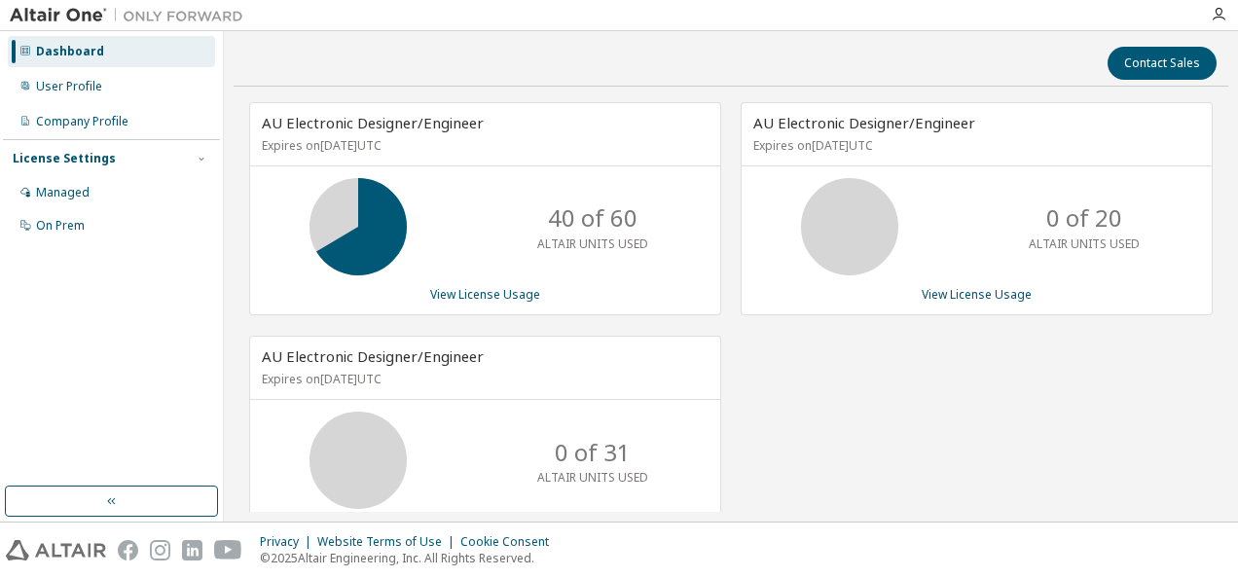
click at [91, 95] on div "User Profile" at bounding box center [111, 86] width 207 height 31
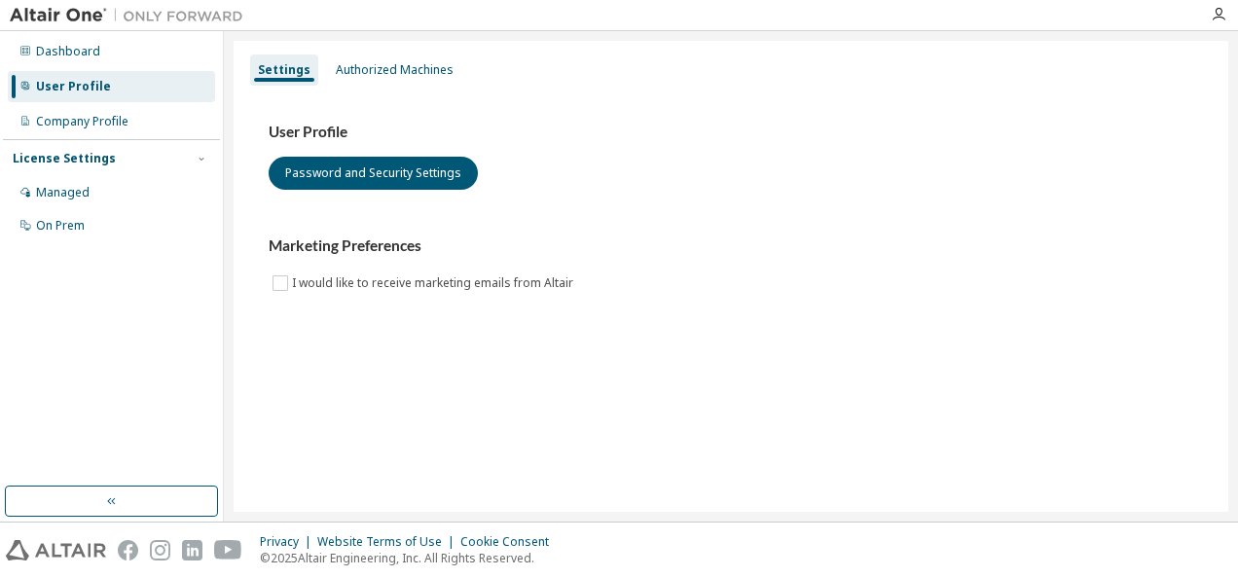
click at [99, 64] on div "Dashboard" at bounding box center [111, 51] width 207 height 31
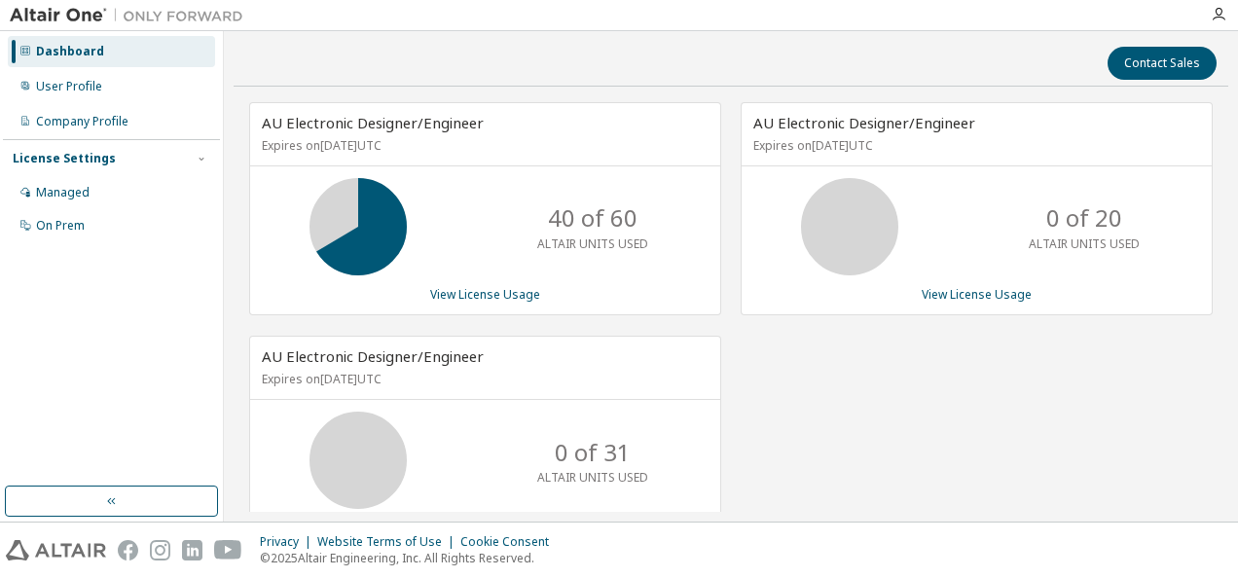
click at [85, 191] on div "Managed" at bounding box center [63, 193] width 54 height 16
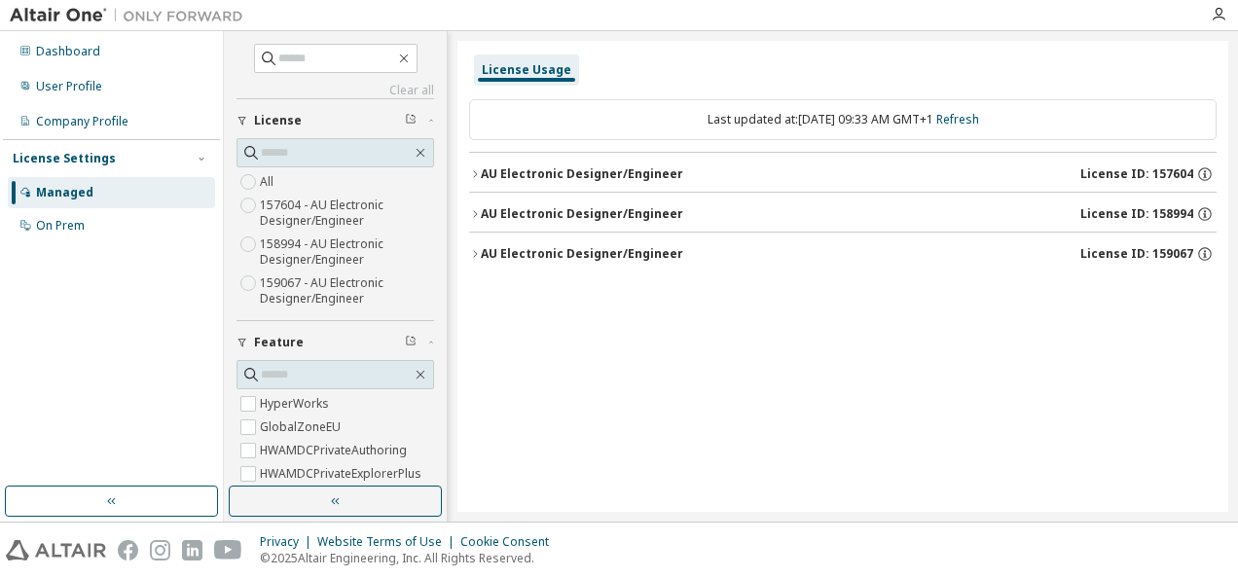
drag, startPoint x: 1156, startPoint y: 215, endPoint x: 1157, endPoint y: 287, distance: 72.0
click at [1162, 285] on div "License Usage Last updated at: Thu 2025-10-09 09:33 AM GMT+1 Refresh AU Electro…" at bounding box center [842, 276] width 771 height 471
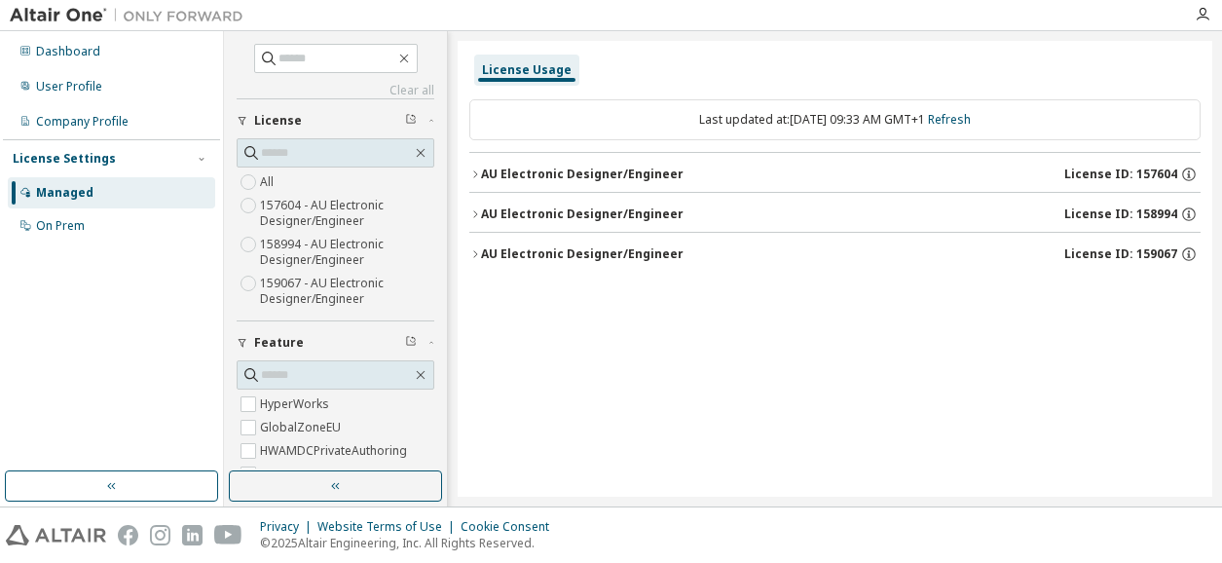
click at [1191, 219] on icon "button" at bounding box center [1189, 214] width 14 height 14
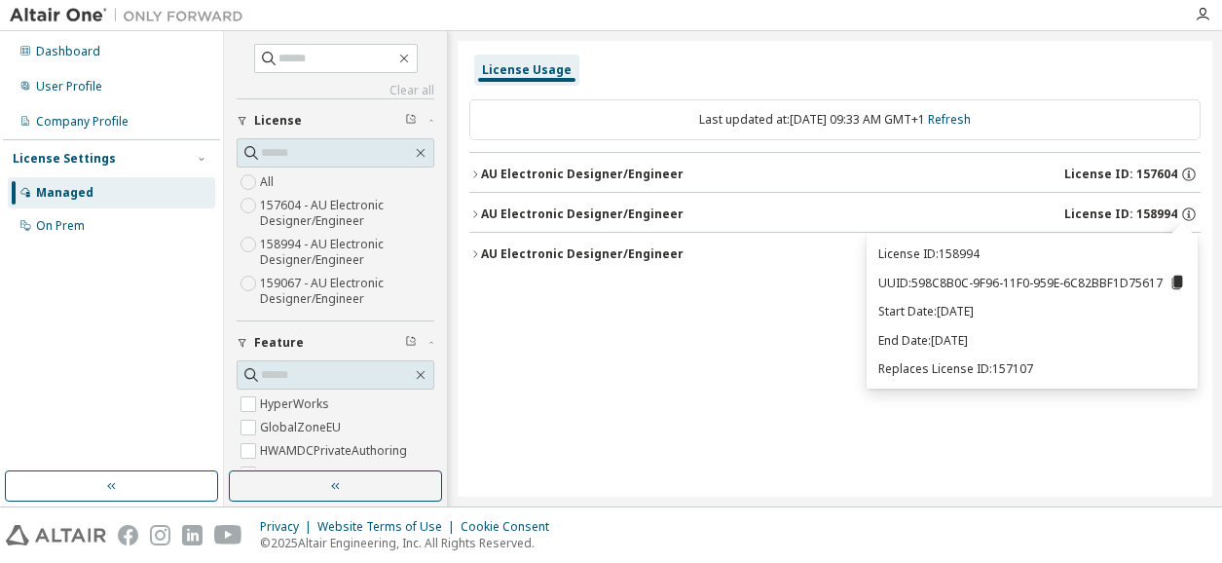
click at [1191, 219] on icon "button" at bounding box center [1189, 214] width 14 height 14
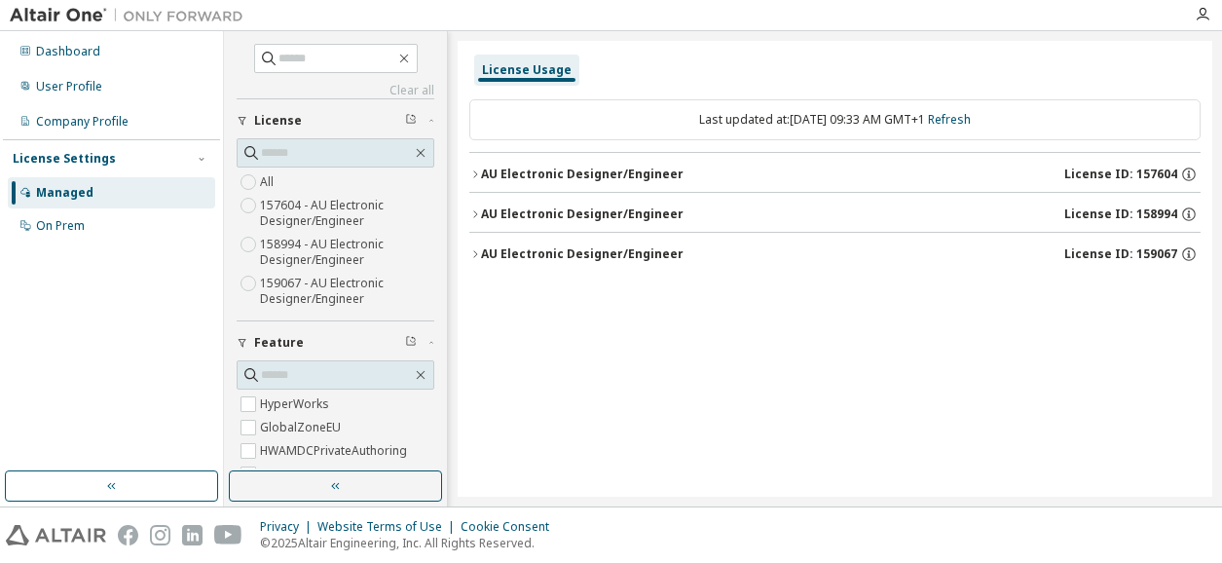
click at [1188, 256] on icon "button" at bounding box center [1189, 254] width 18 height 18
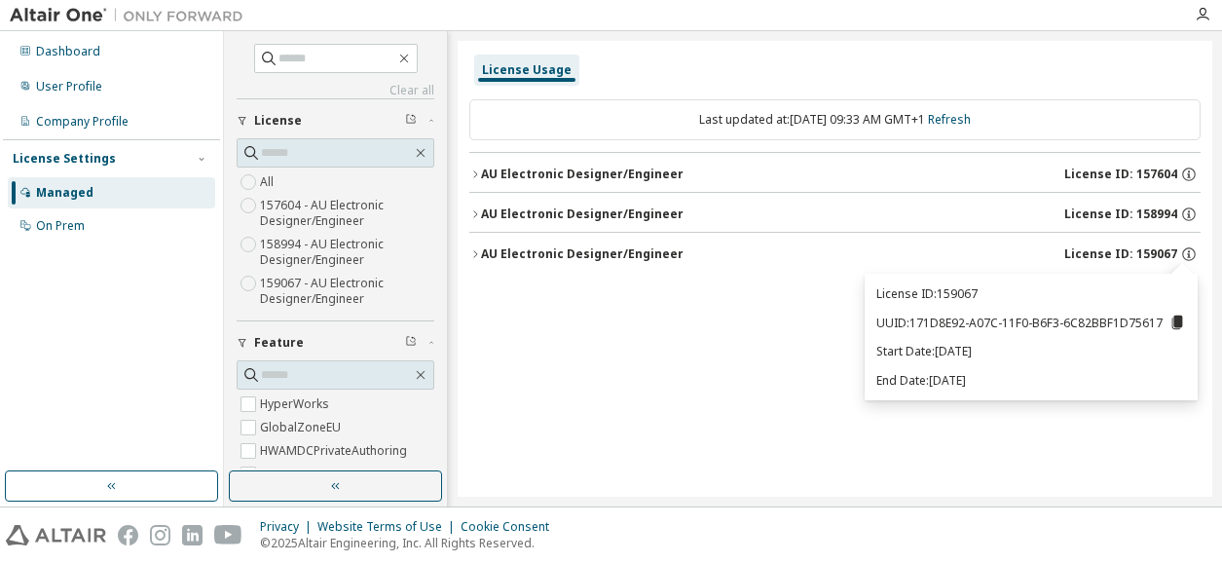
click at [1188, 256] on icon "button" at bounding box center [1189, 254] width 18 height 18
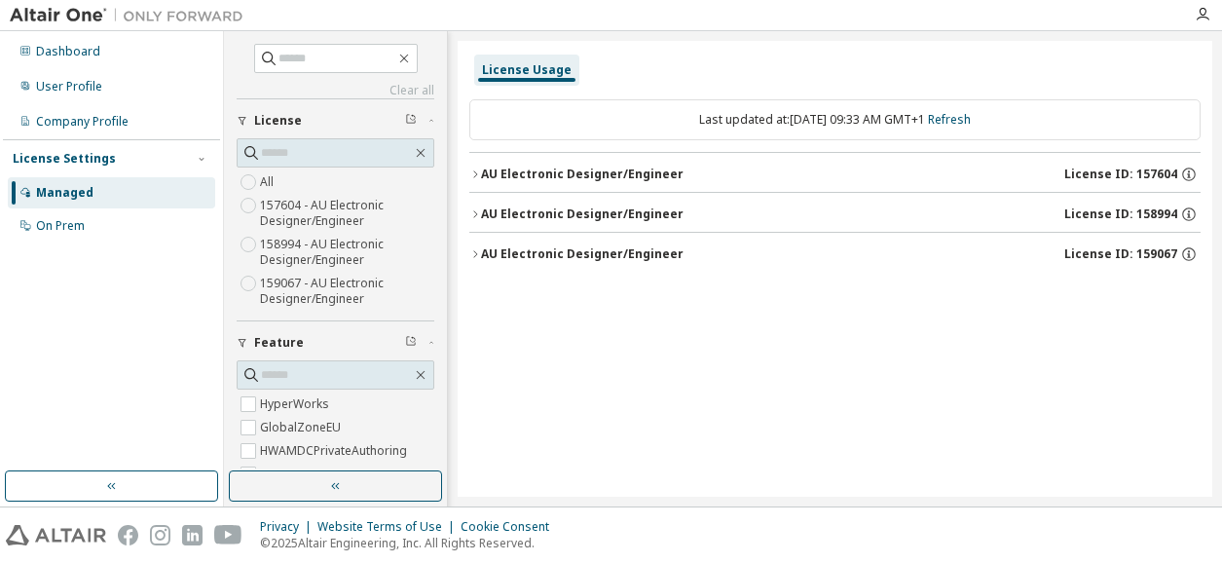
click at [1188, 215] on icon "button" at bounding box center [1189, 214] width 18 height 18
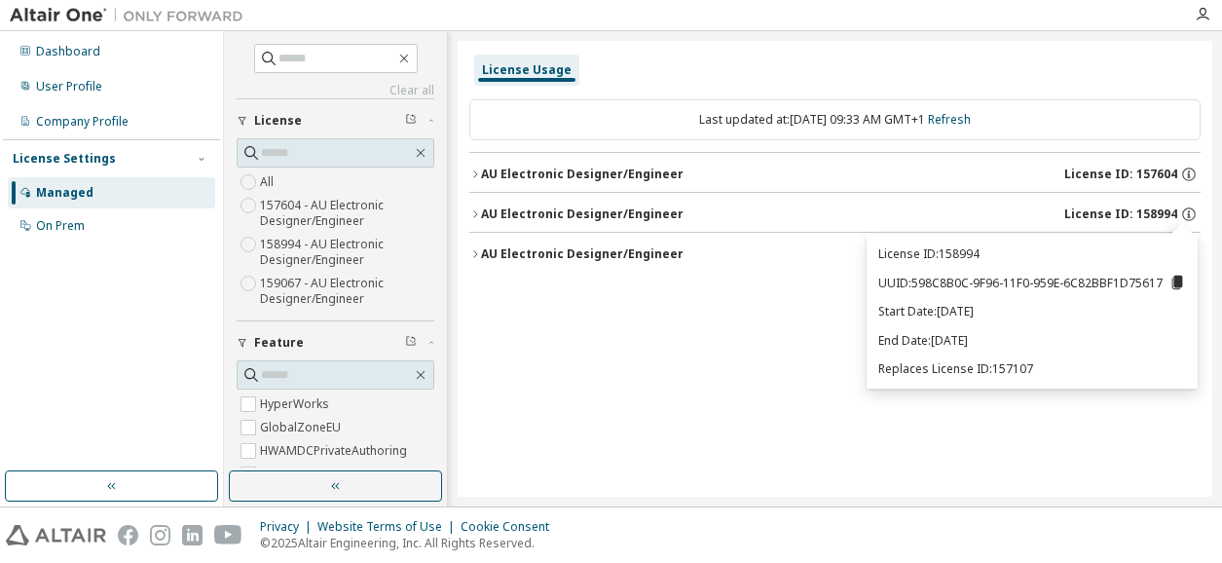
click at [1188, 215] on icon "button" at bounding box center [1189, 214] width 18 height 18
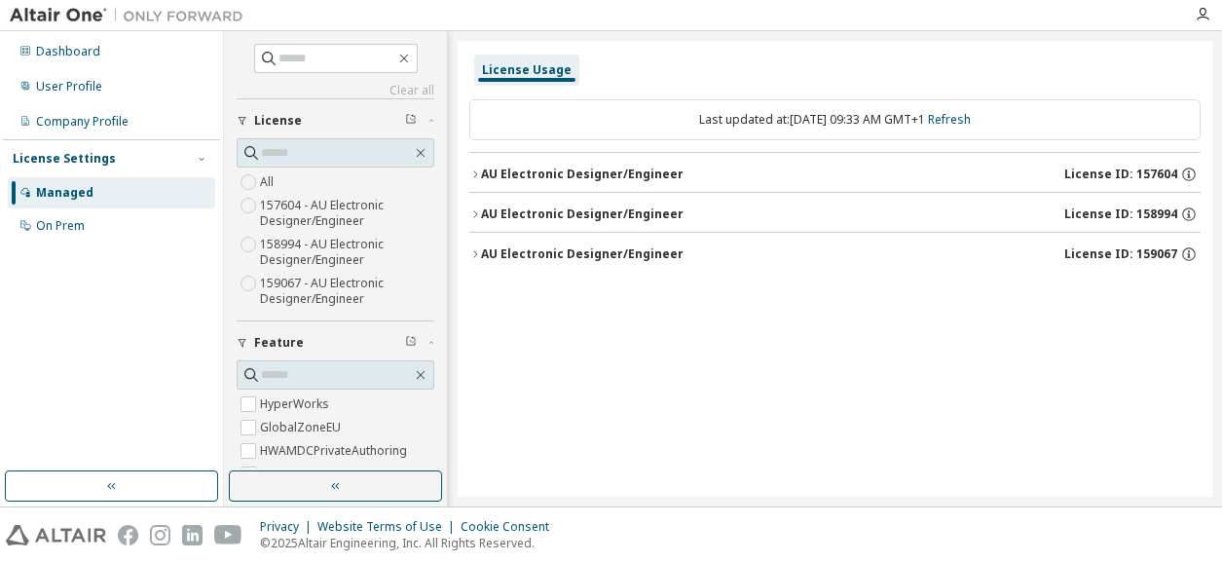
click at [1183, 214] on icon "button" at bounding box center [1189, 214] width 14 height 14
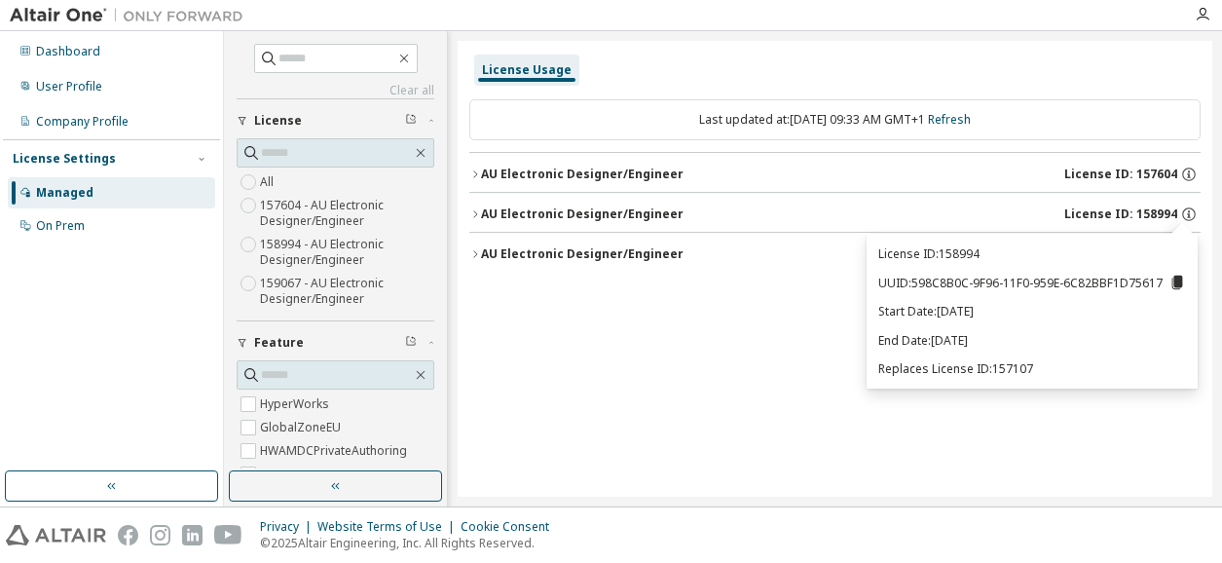
click at [1183, 214] on icon "button" at bounding box center [1189, 214] width 14 height 14
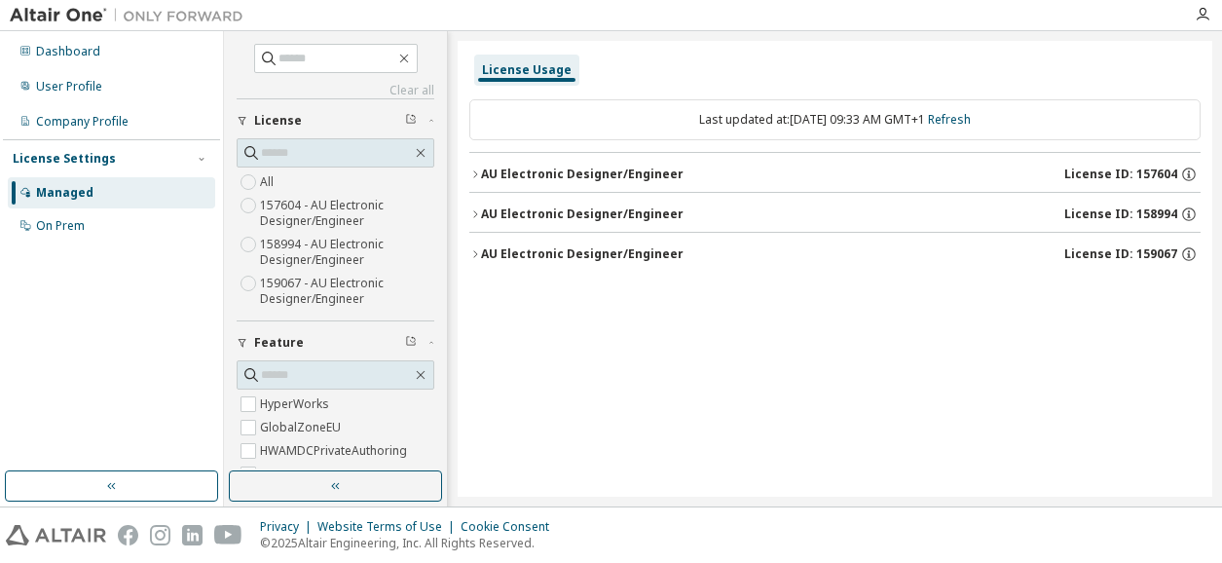
click at [1191, 168] on icon "button" at bounding box center [1189, 174] width 14 height 14
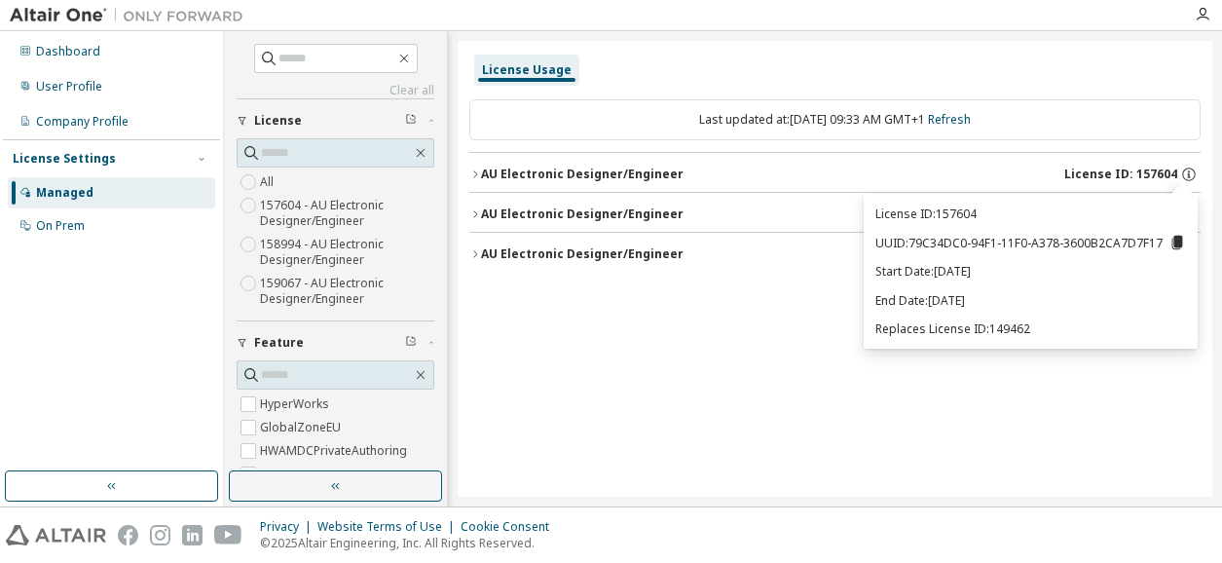
click at [1010, 328] on p "Replaces License ID: 149462" at bounding box center [1030, 328] width 311 height 17
click at [1078, 408] on div "License Usage Last updated at: Thu 2025-10-09 09:33 AM GMT+1 Refresh AU Electro…" at bounding box center [834, 269] width 754 height 456
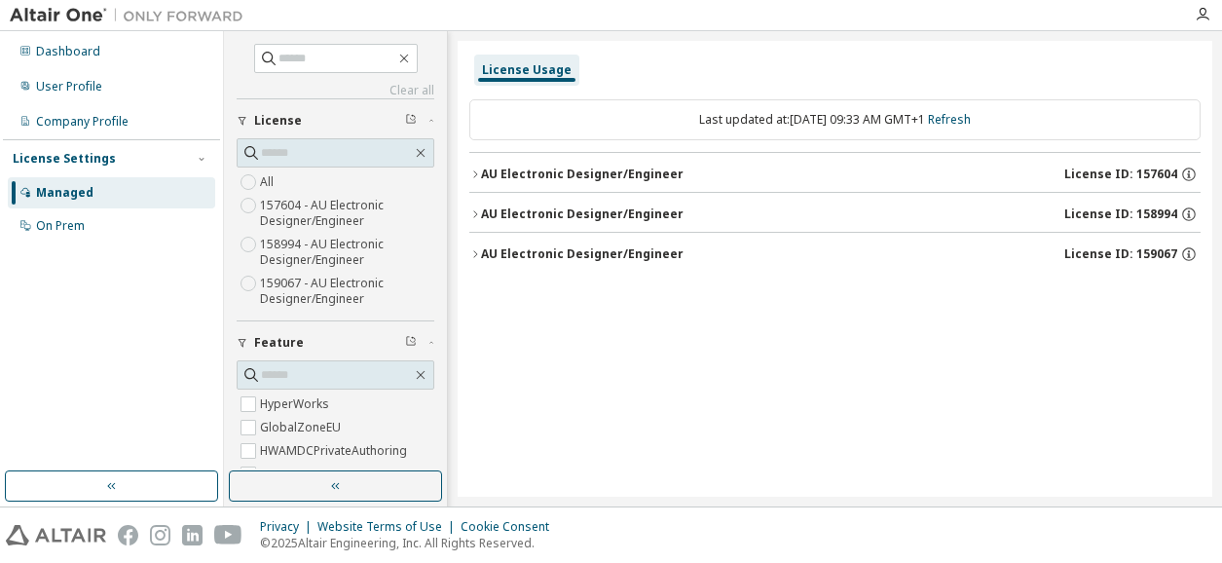
click at [1192, 213] on icon "button" at bounding box center [1189, 214] width 18 height 18
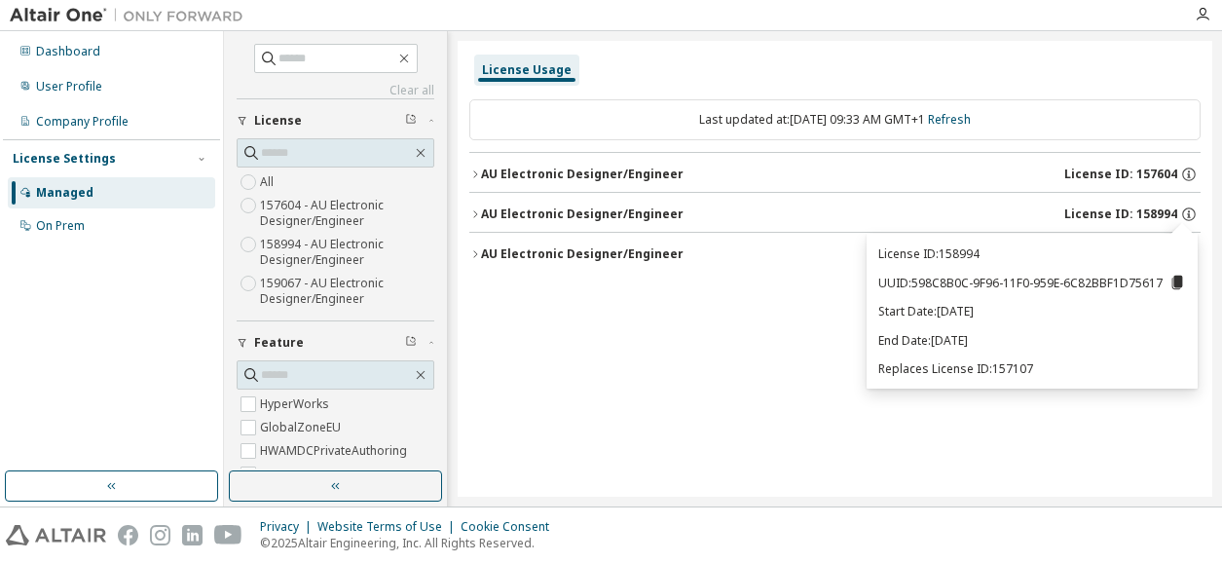
click at [1192, 213] on icon "button" at bounding box center [1189, 214] width 18 height 18
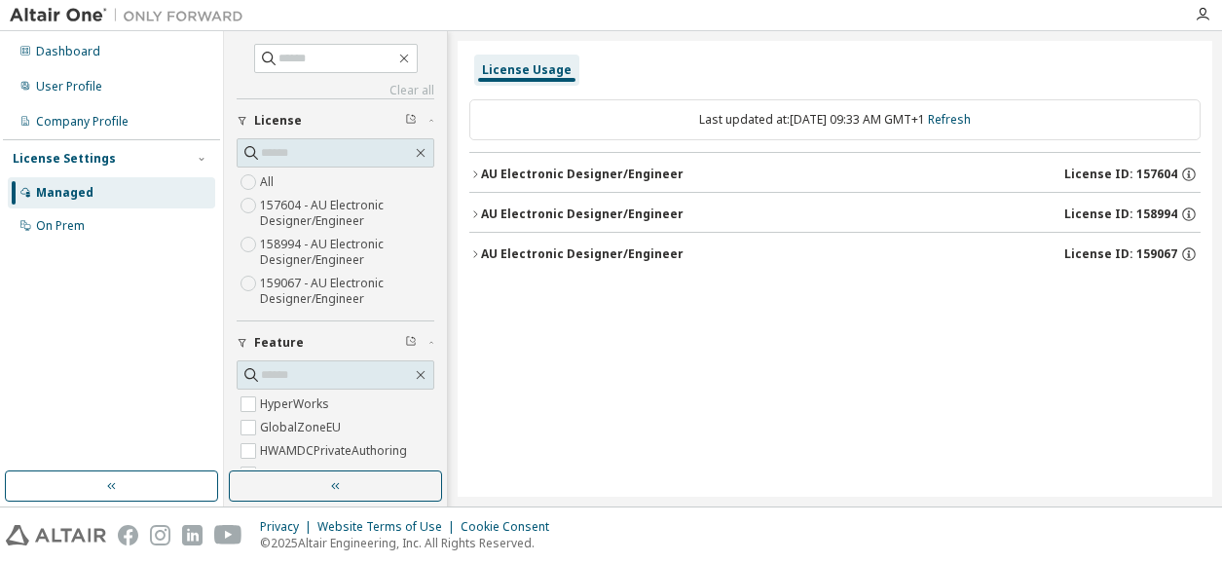
click at [110, 82] on div "User Profile" at bounding box center [111, 86] width 207 height 31
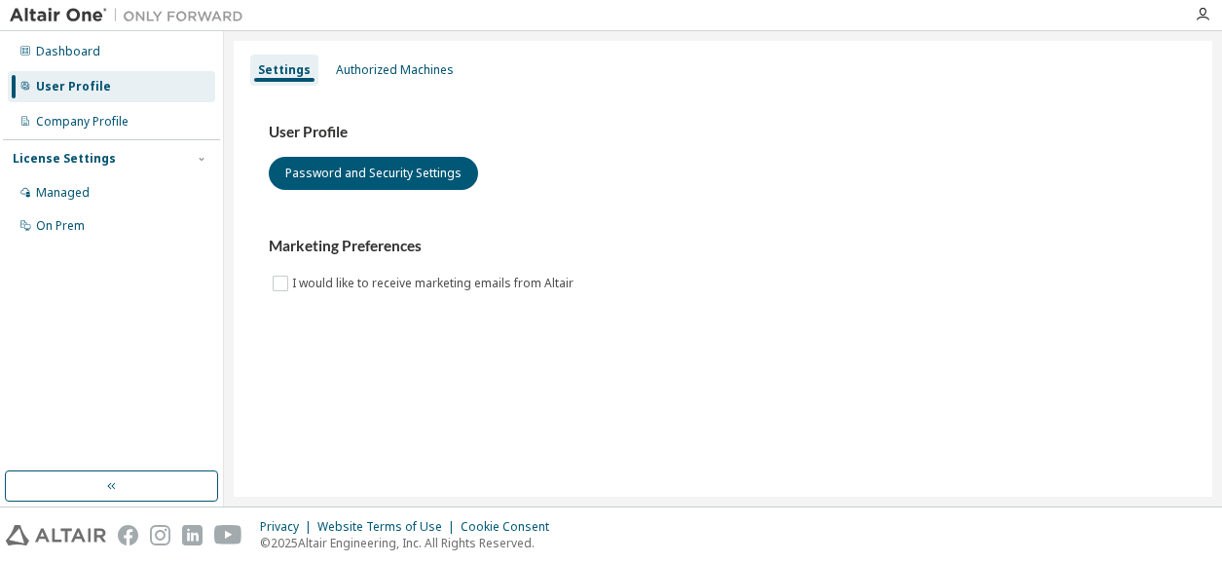
click at [107, 121] on div "Company Profile" at bounding box center [82, 122] width 92 height 16
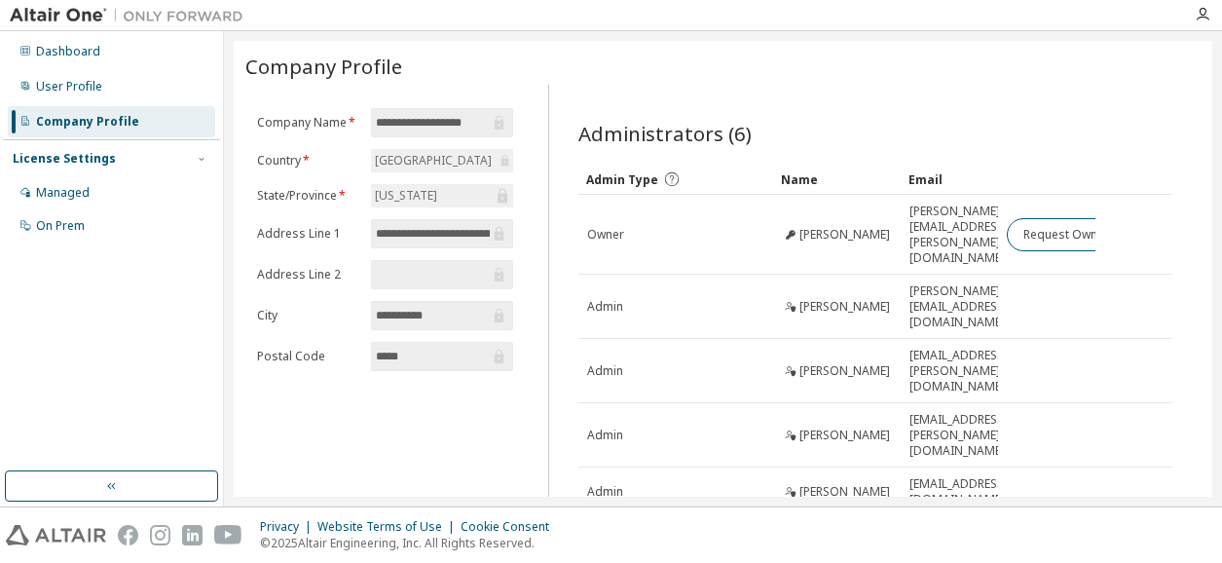
click at [1220, 563] on html "**********" at bounding box center [611, 281] width 1222 height 563
